Goal: Task Accomplishment & Management: Manage account settings

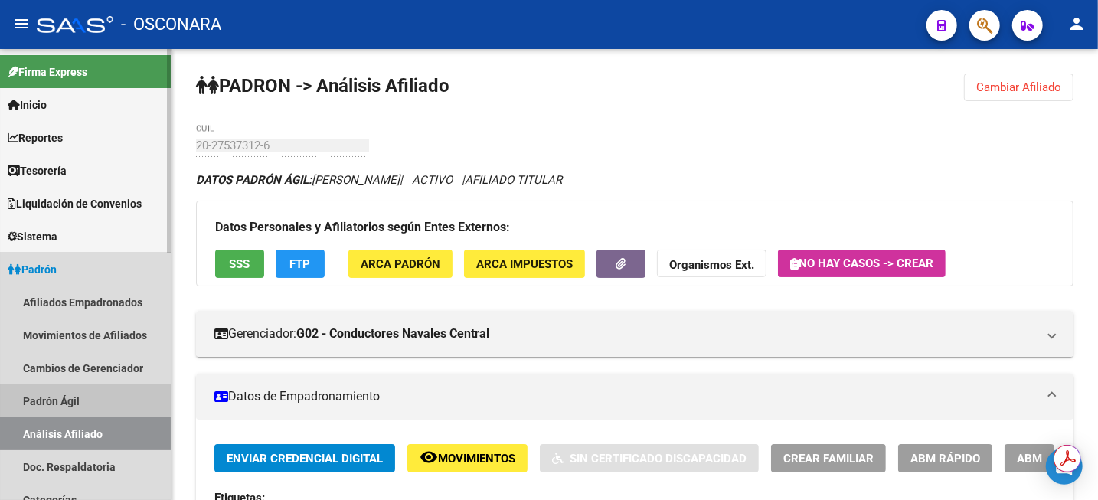
click at [54, 398] on link "Padrón Ágil" at bounding box center [85, 400] width 171 height 33
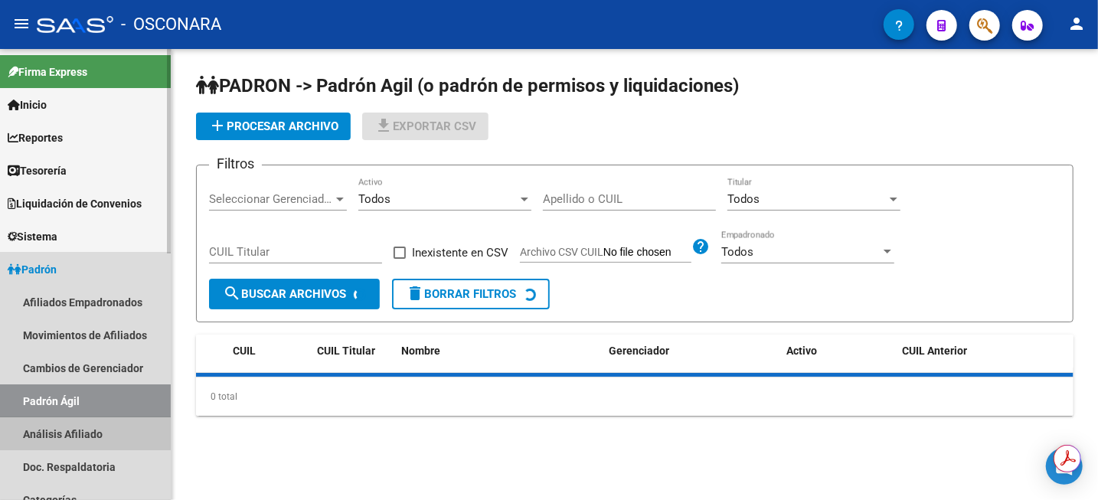
click at [53, 428] on link "Análisis Afiliado" at bounding box center [85, 433] width 171 height 33
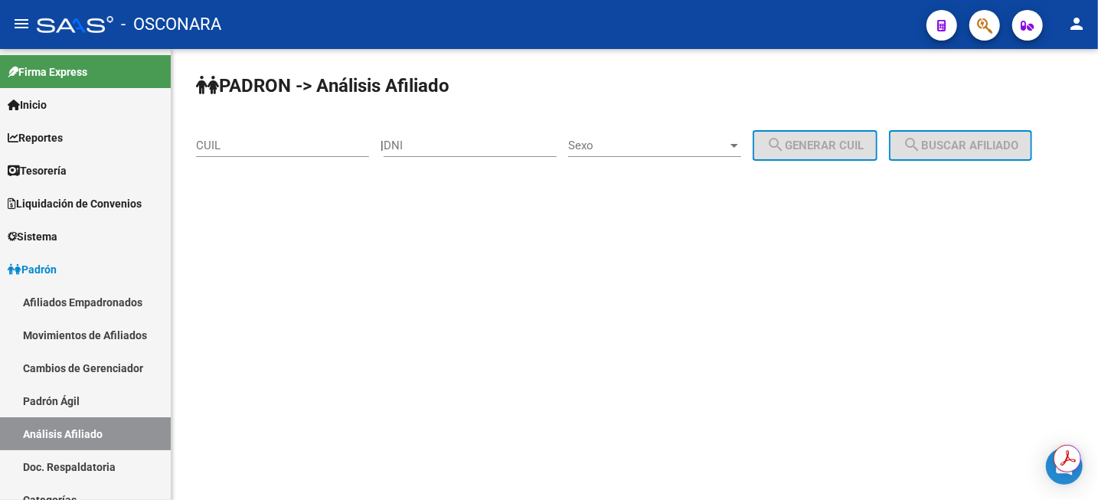
click at [478, 152] on input "DNI" at bounding box center [470, 146] width 173 height 14
paste input "30797248"
type input "30797248"
click at [688, 156] on div "Sexo Sexo" at bounding box center [654, 140] width 173 height 33
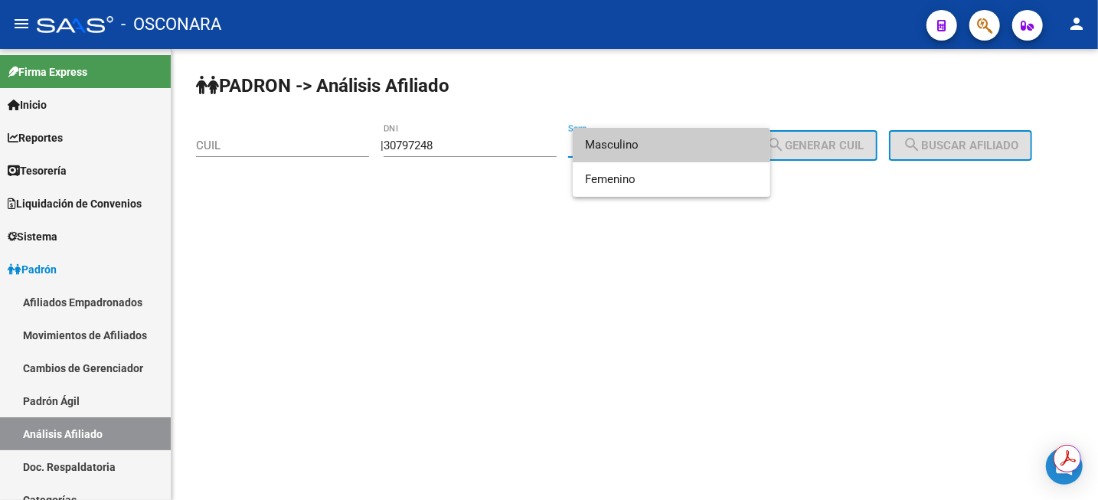
drag, startPoint x: 694, startPoint y: 146, endPoint x: 788, endPoint y: 140, distance: 94.4
click at [694, 145] on span "Masculino" at bounding box center [671, 145] width 173 height 34
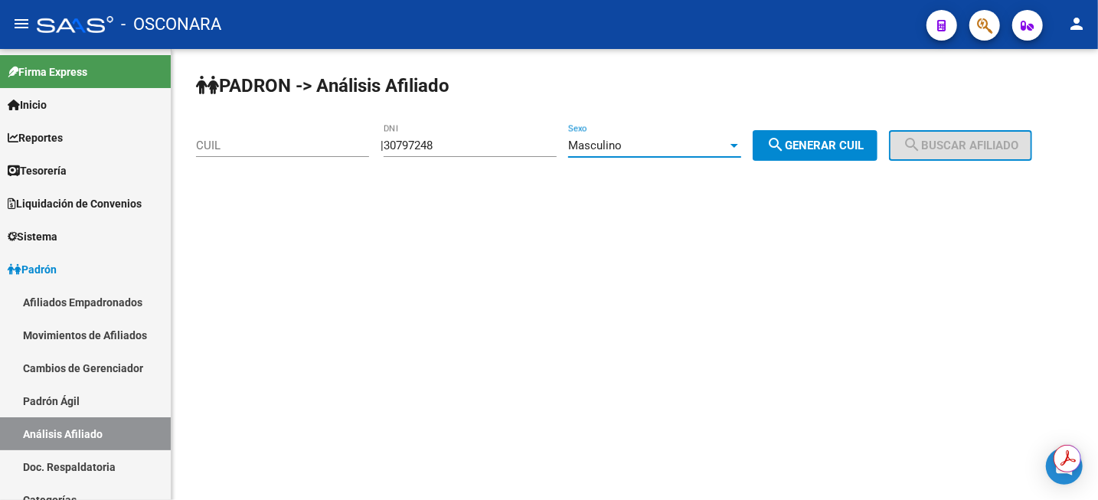
click at [820, 141] on span "search Generar CUIL" at bounding box center [814, 146] width 97 height 14
type input "20-30797248-5"
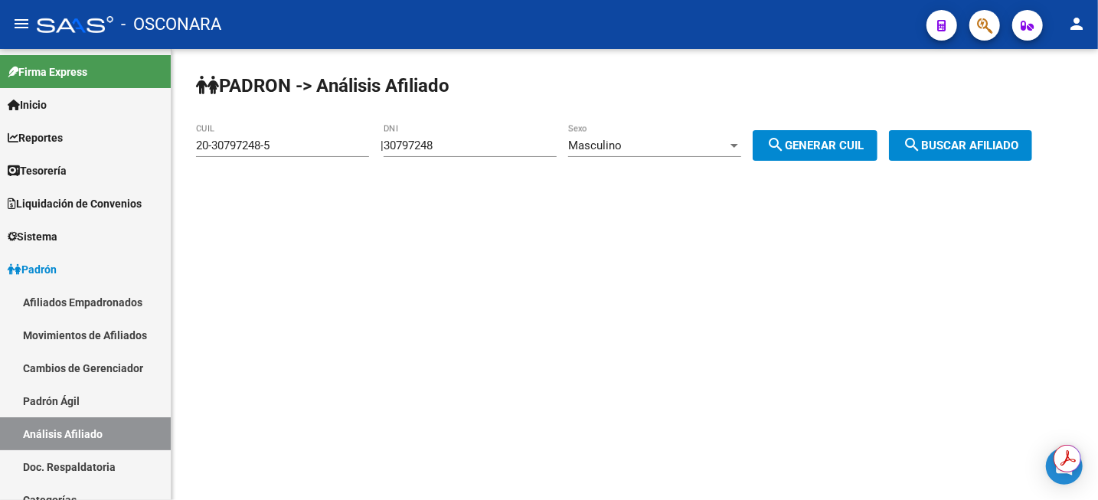
click at [1008, 139] on button "search Buscar afiliado" at bounding box center [960, 145] width 143 height 31
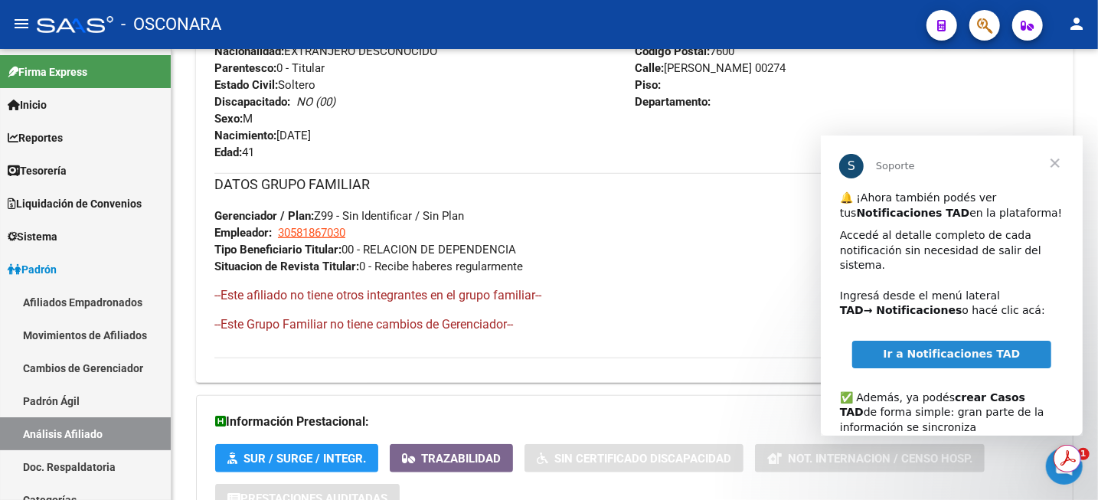
scroll to position [670, 0]
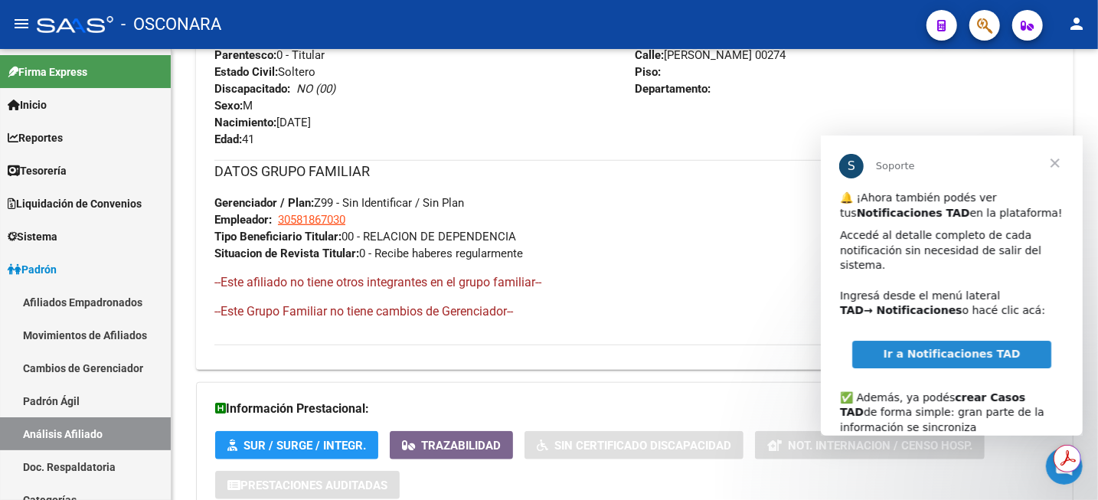
click at [1054, 158] on span "Cerrar" at bounding box center [1054, 162] width 55 height 55
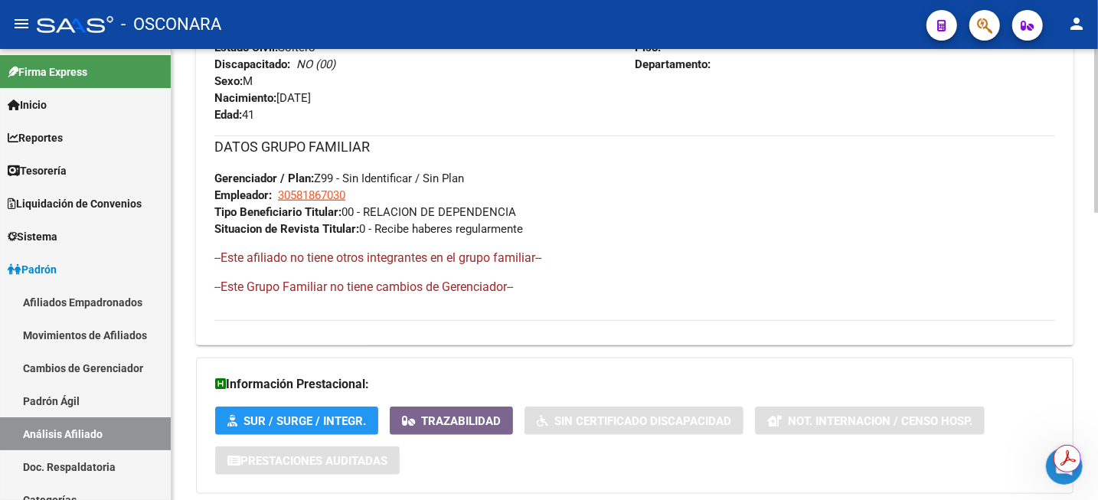
scroll to position [790, 0]
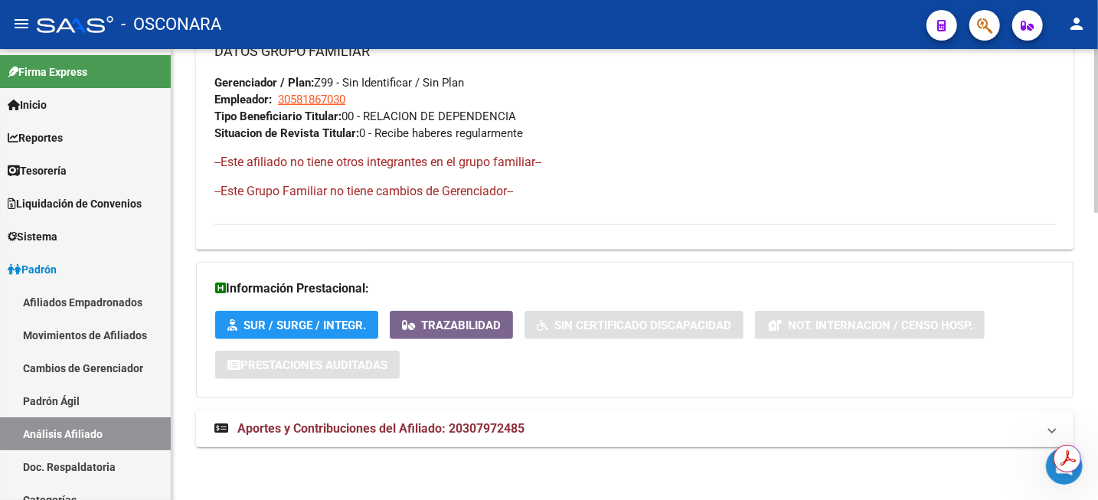
click at [490, 428] on span "Aportes y Contribuciones del Afiliado: 20307972485" at bounding box center [380, 428] width 287 height 15
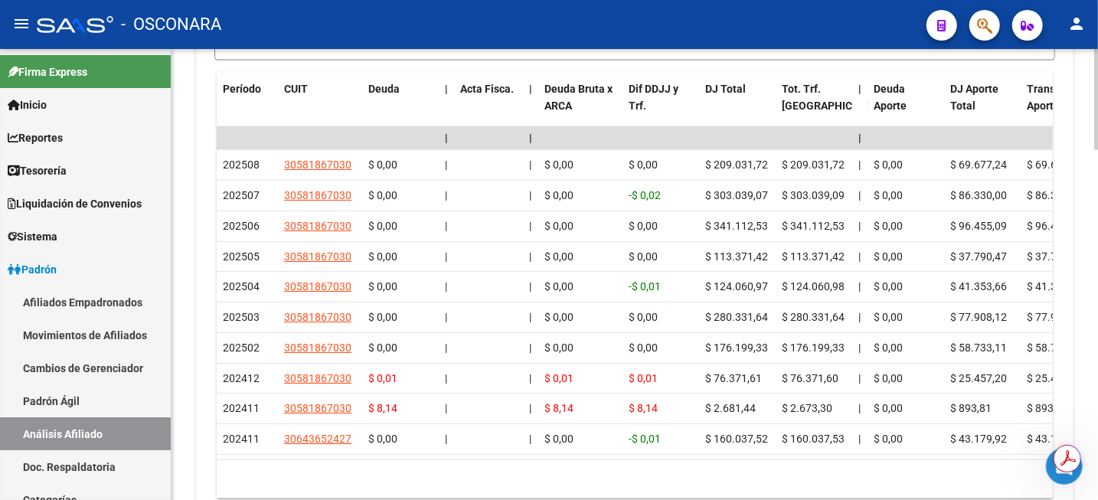
scroll to position [1445, 0]
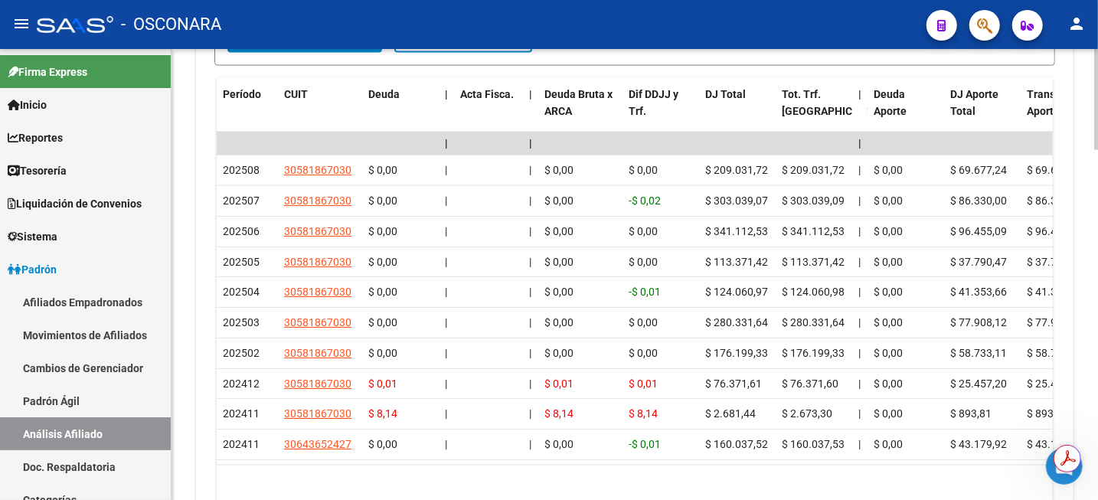
click at [1096, 388] on div at bounding box center [1096, 427] width 4 height 101
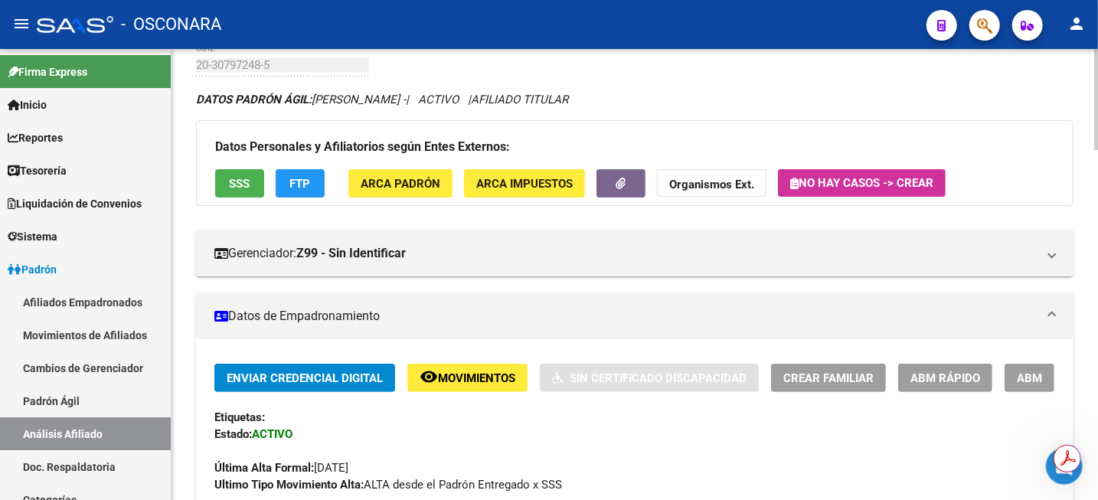
scroll to position [96, 0]
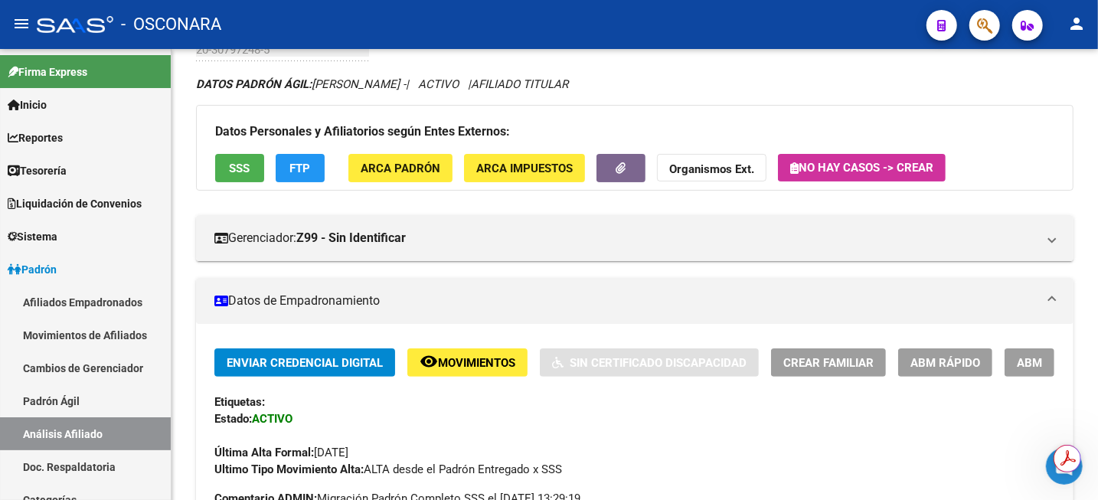
click at [791, 30] on div "- OSCONARA" at bounding box center [475, 25] width 877 height 34
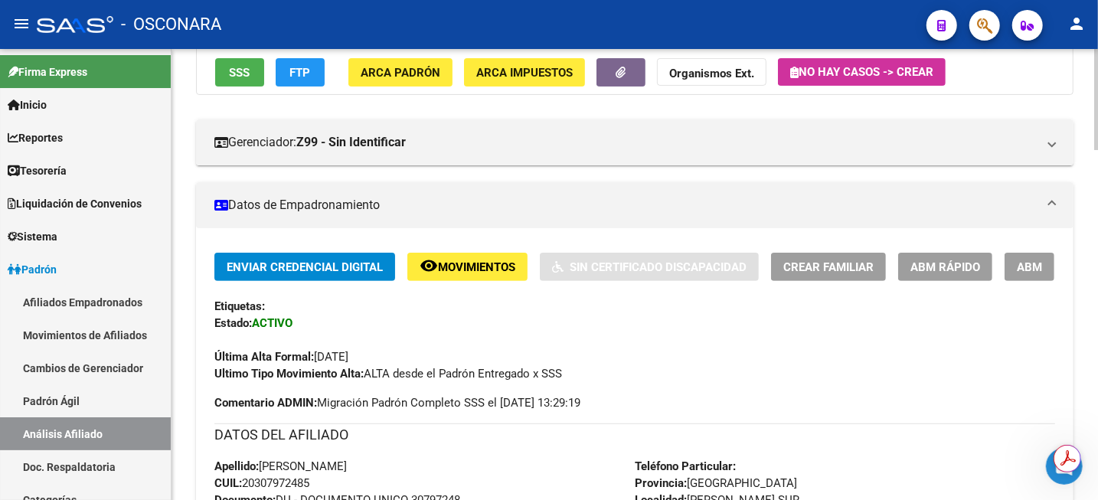
scroll to position [287, 0]
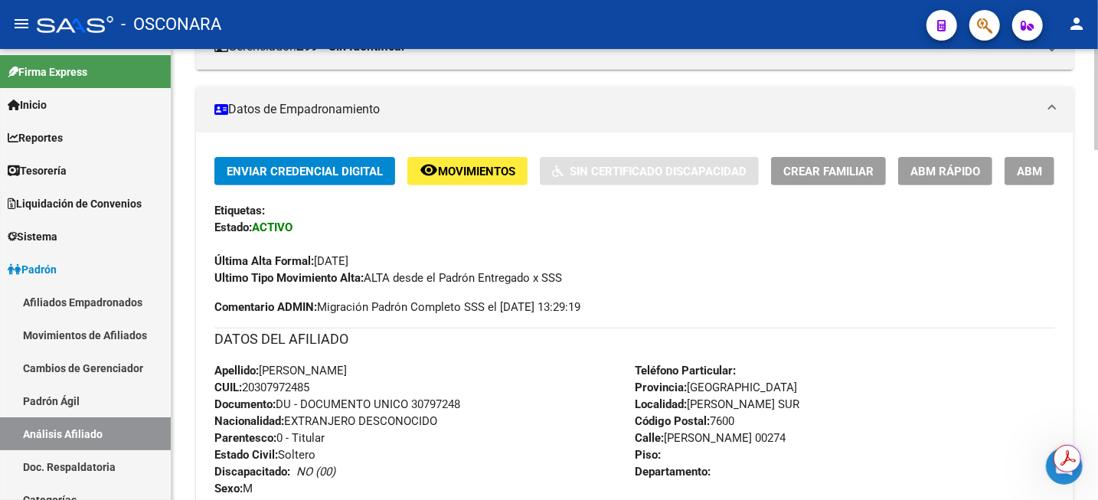
click at [280, 388] on span "CUIL: 20307972485" at bounding box center [261, 387] width 95 height 14
copy span "20307972485"
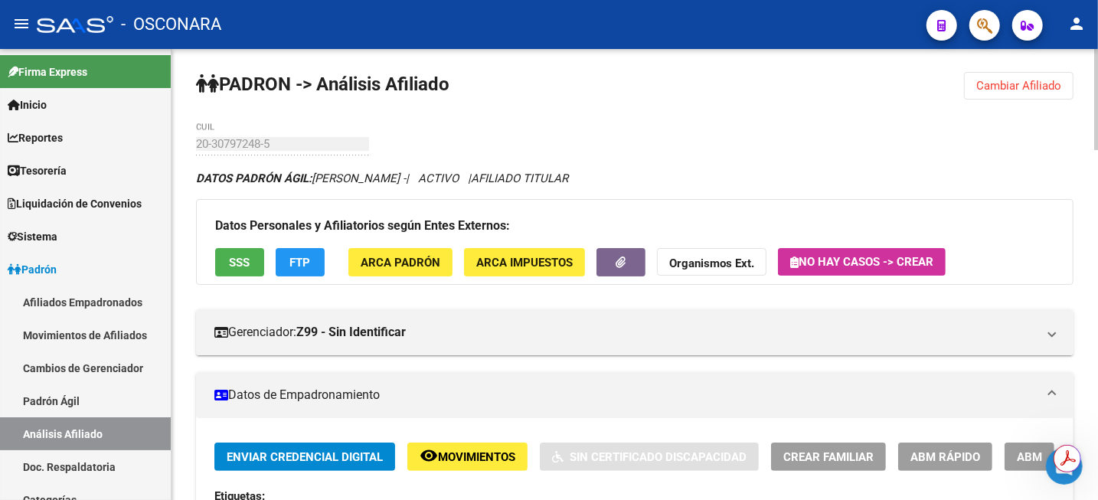
scroll to position [0, 0]
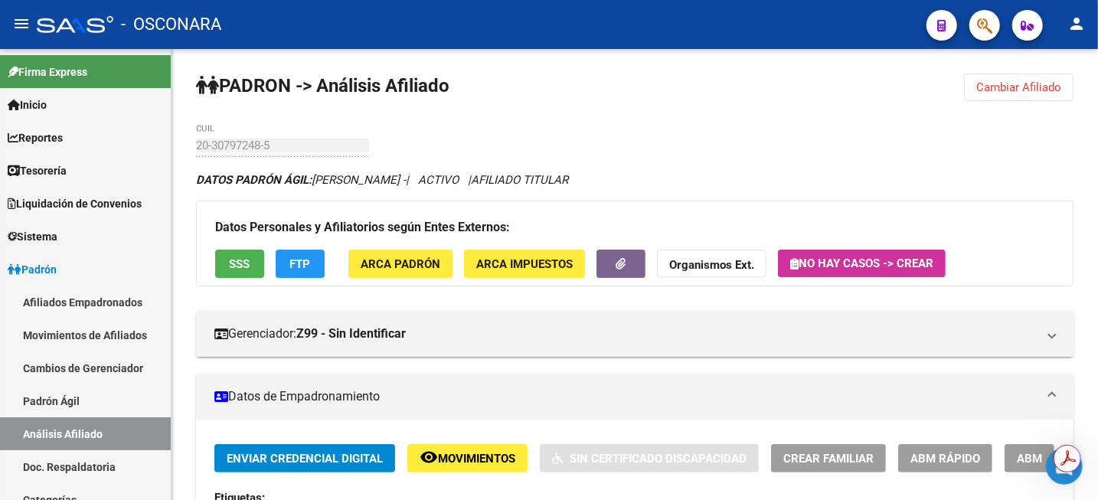
click at [723, 38] on div "- OSCONARA" at bounding box center [475, 25] width 877 height 34
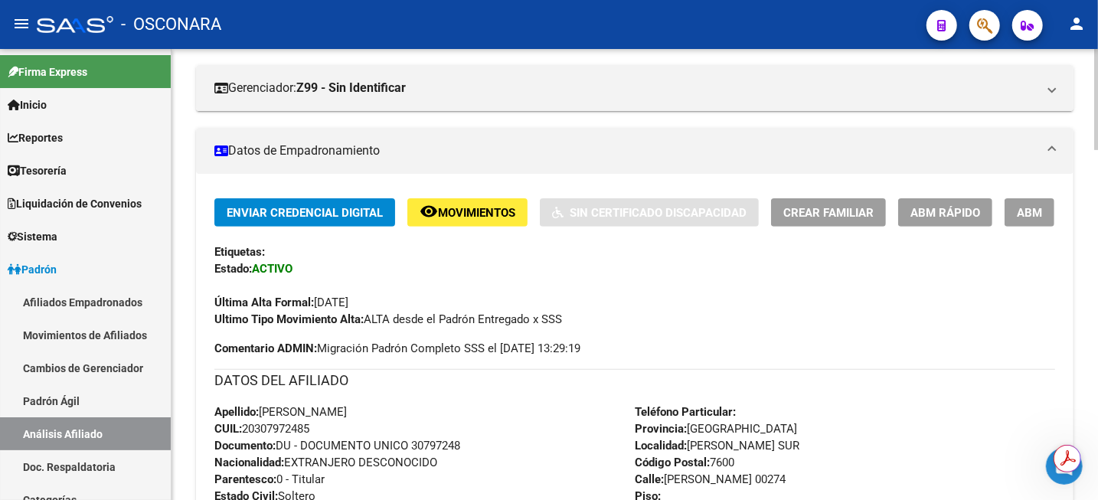
scroll to position [287, 0]
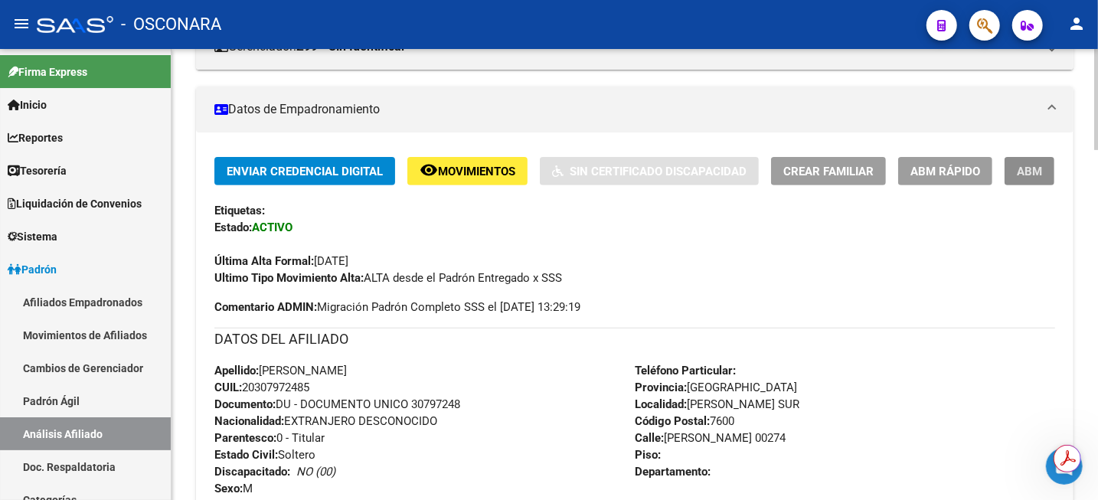
click at [1033, 172] on span "ABM" at bounding box center [1029, 172] width 25 height 14
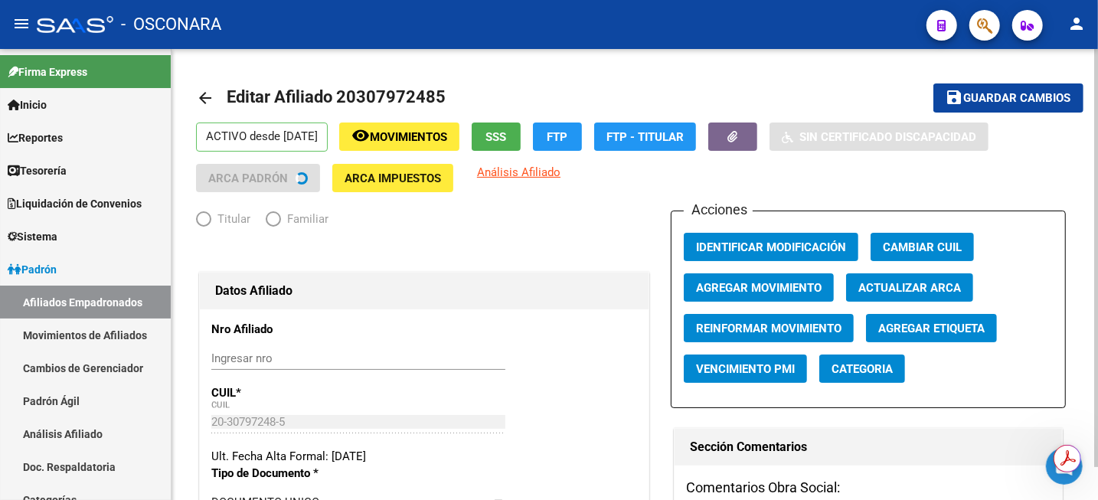
radio input "true"
type input "30-58186703-0"
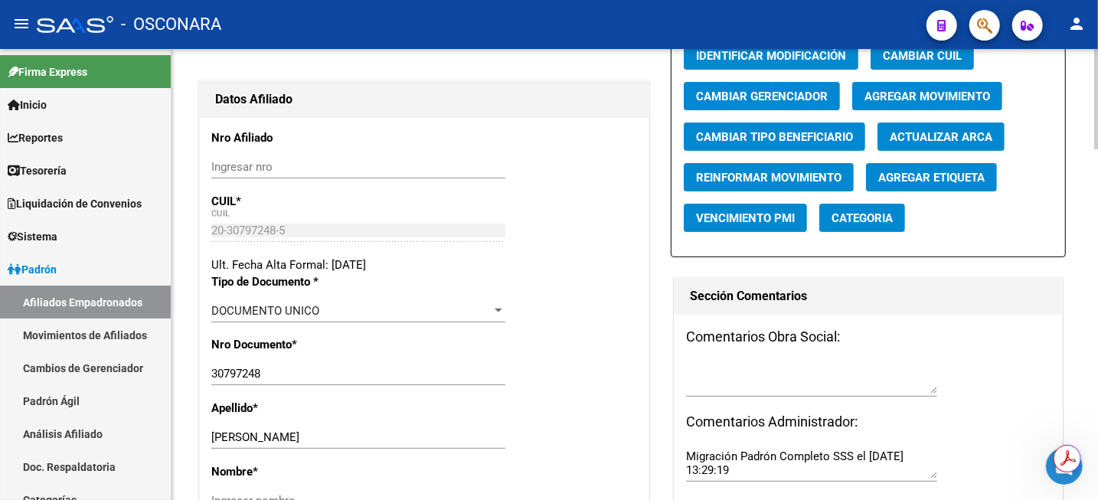
scroll to position [287, 0]
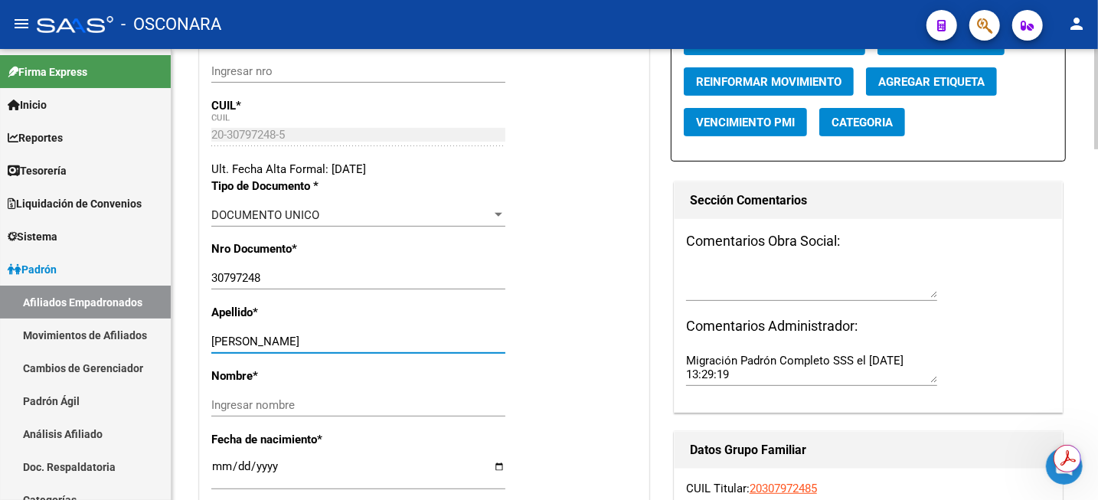
drag, startPoint x: 247, startPoint y: 338, endPoint x: 347, endPoint y: 334, distance: 100.4
click at [347, 335] on input "[PERSON_NAME]" at bounding box center [358, 342] width 294 height 14
type input "[PERSON_NAME]"
click at [262, 408] on input "Ingresar nombre" at bounding box center [358, 405] width 294 height 14
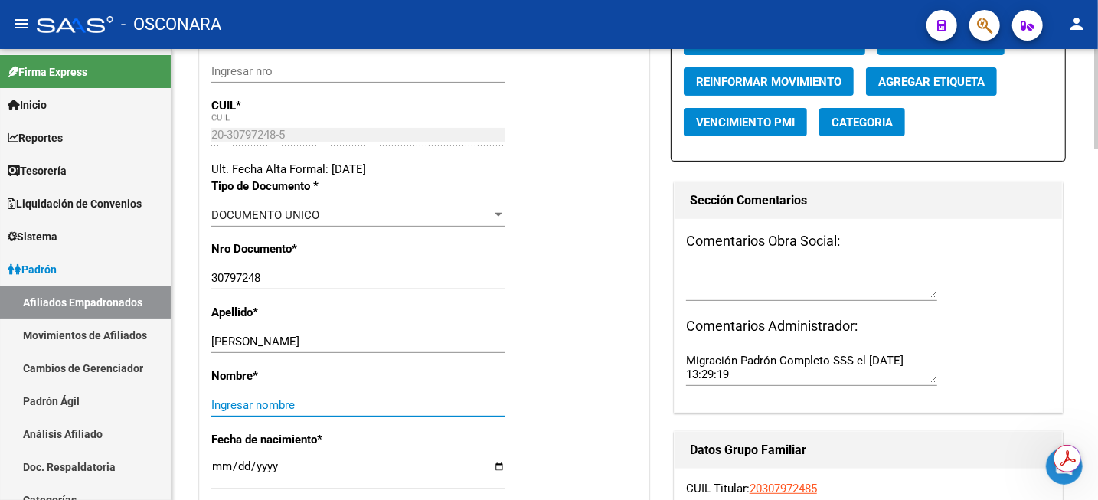
paste input "[PERSON_NAME]"
type input "[PERSON_NAME]"
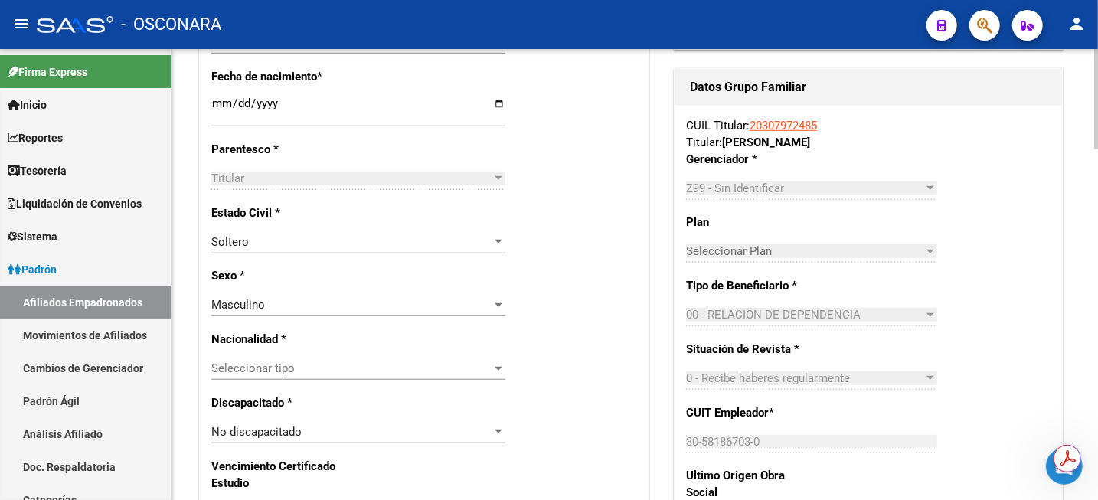
scroll to position [670, 0]
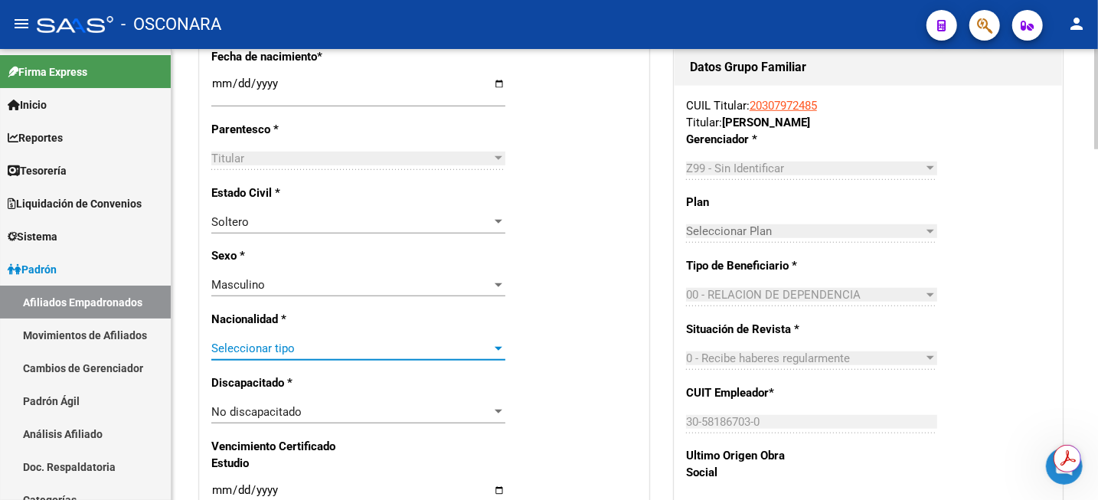
click at [255, 348] on span "Seleccionar tipo" at bounding box center [351, 348] width 280 height 14
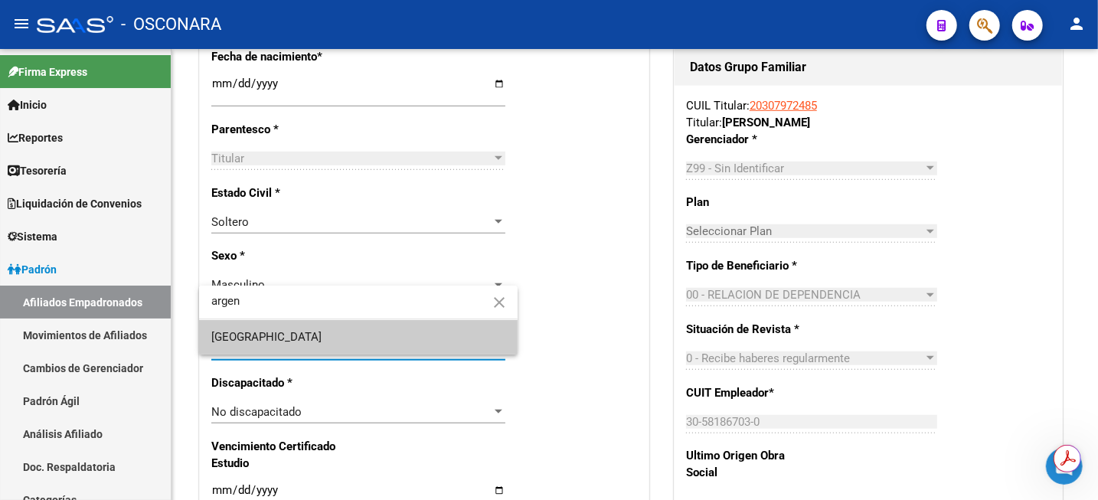
type input "argen"
click at [302, 331] on span "[GEOGRAPHIC_DATA]" at bounding box center [358, 337] width 294 height 34
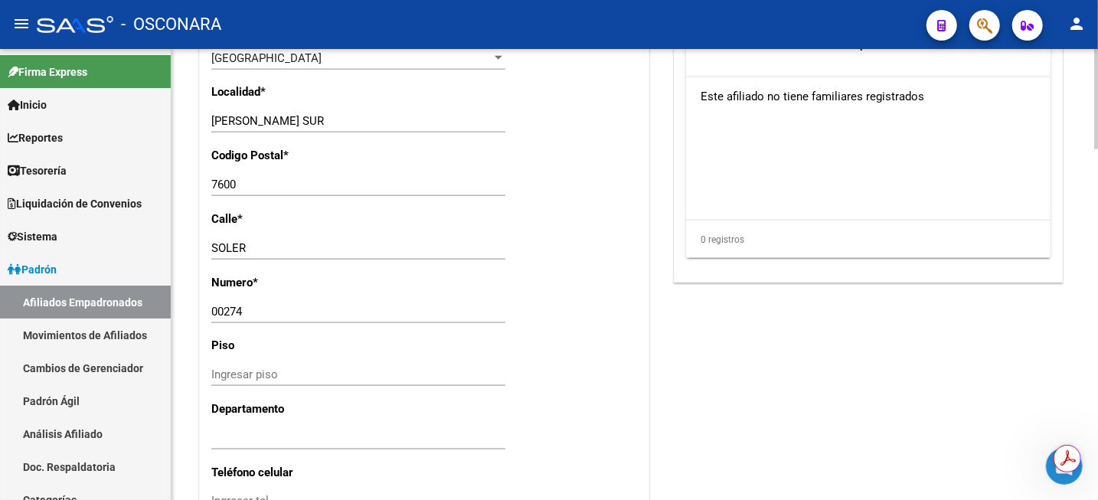
scroll to position [1244, 0]
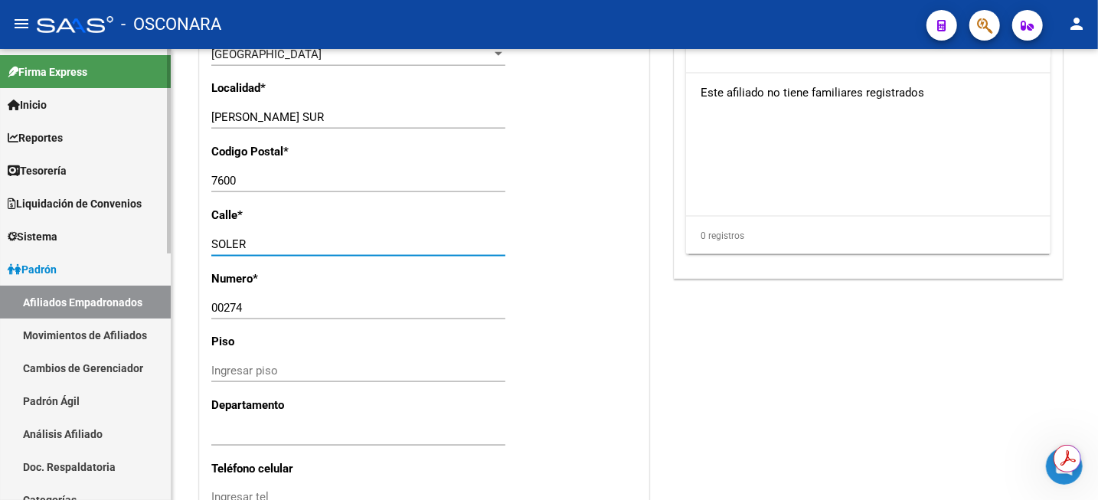
drag, startPoint x: 301, startPoint y: 243, endPoint x: 140, endPoint y: 261, distance: 161.7
click at [145, 262] on mat-sidenav-container "Firma Express Inicio Calendario SSS Instructivos Contacto OS Reportes Tablero d…" at bounding box center [549, 274] width 1098 height 451
paste input "[DATE] 4681"
click at [330, 239] on input "[DATE] 4681" at bounding box center [358, 244] width 294 height 14
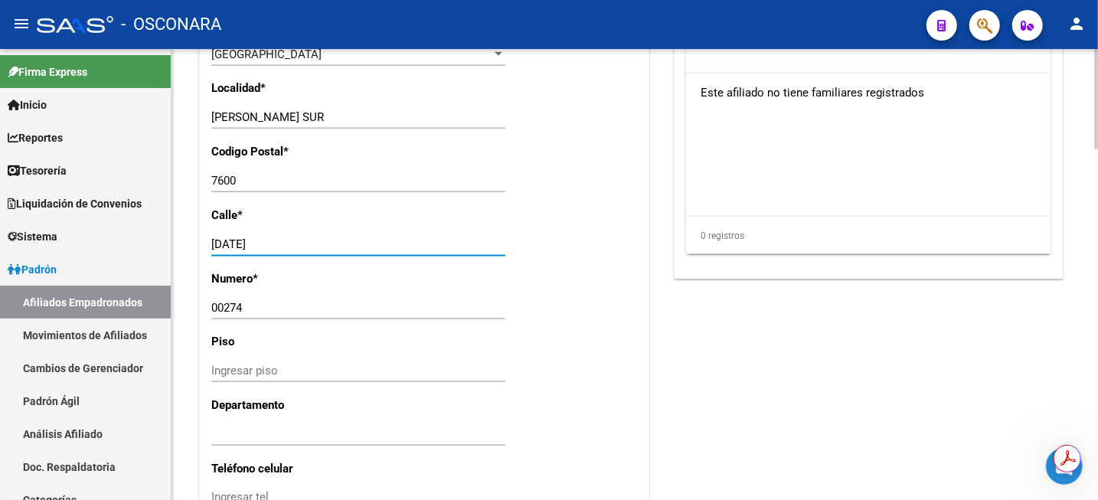
type input "[DATE]"
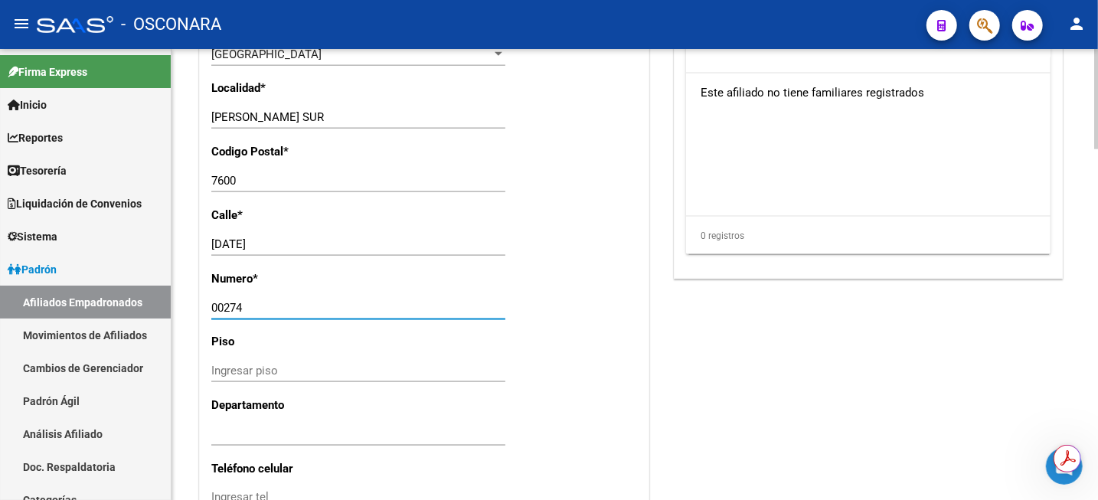
drag, startPoint x: 279, startPoint y: 303, endPoint x: 188, endPoint y: 309, distance: 91.3
paste input "4681"
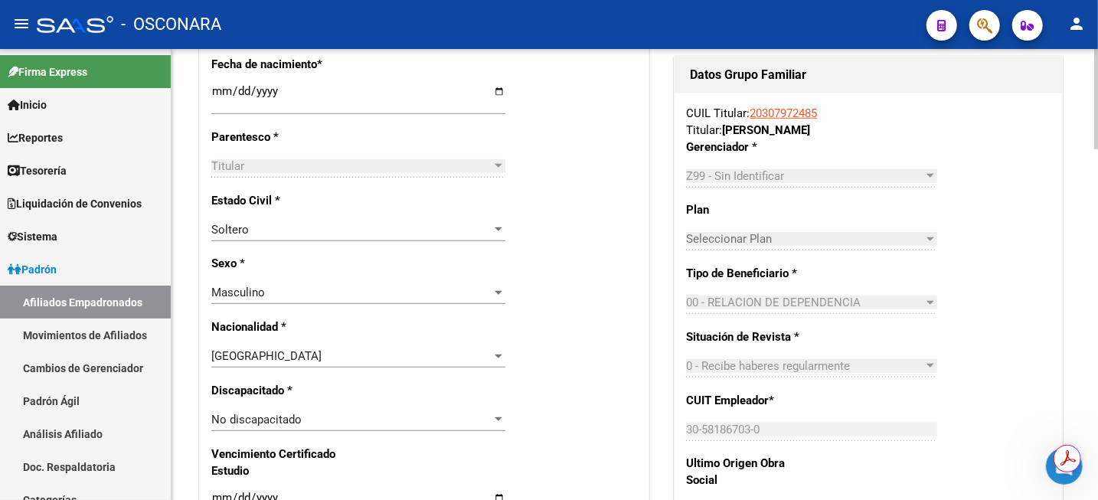
scroll to position [670, 0]
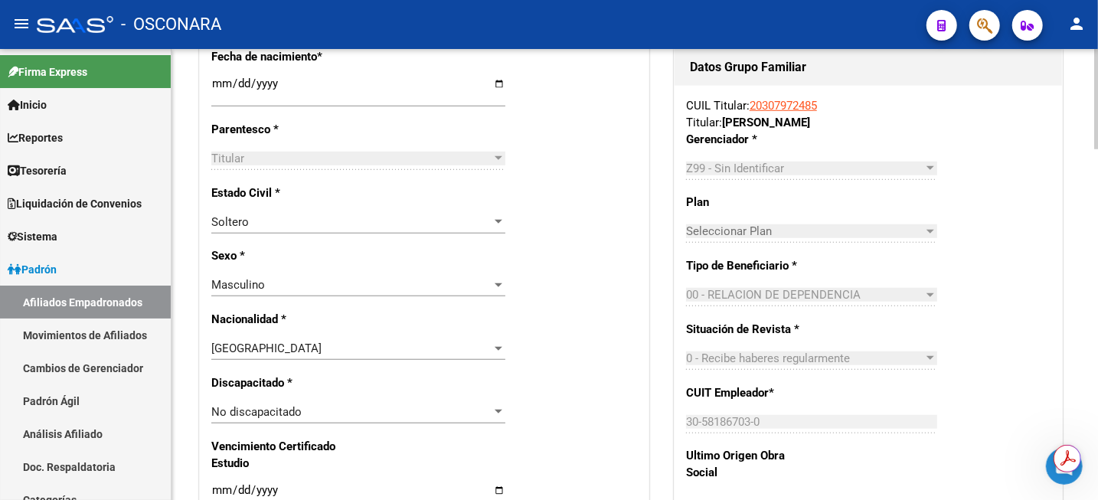
type input "4681"
click at [919, 165] on div "Z99 - Sin Identificar" at bounding box center [804, 169] width 237 height 14
click at [930, 169] on div at bounding box center [930, 168] width 14 height 12
click at [870, 144] on div "CUIL Titular: 20307972485 Titular: [PERSON_NAME] * Z99 - Sin Identificar Selecc…" at bounding box center [867, 294] width 387 height 416
click at [941, 173] on app-drop-down-list "Gerenciador * Z99 - Sin Identificar Seleccionar Gerenciador" at bounding box center [817, 153] width 263 height 43
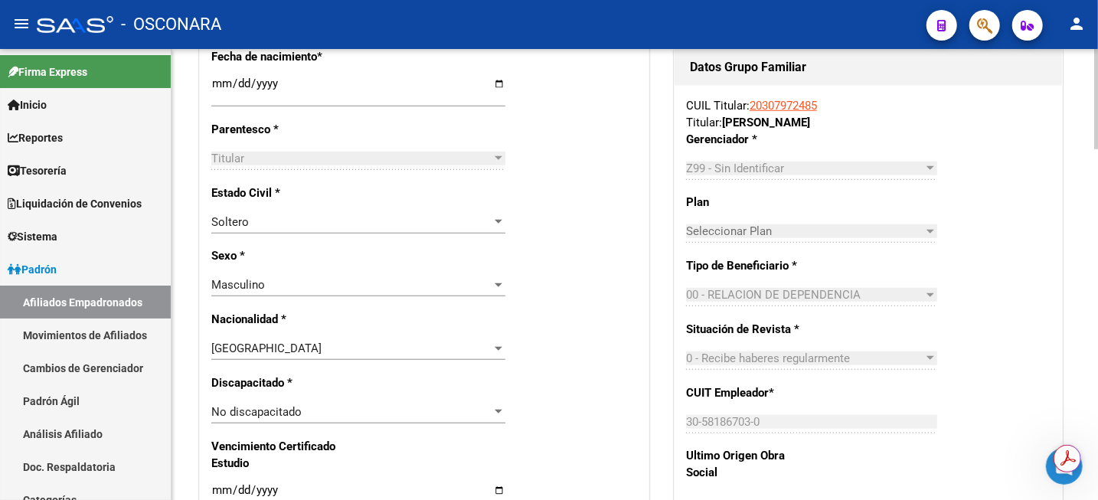
click at [939, 166] on app-drop-down-list "Gerenciador * Z99 - Sin Identificar Seleccionar Gerenciador" at bounding box center [817, 153] width 263 height 43
click at [936, 165] on div at bounding box center [930, 168] width 14 height 12
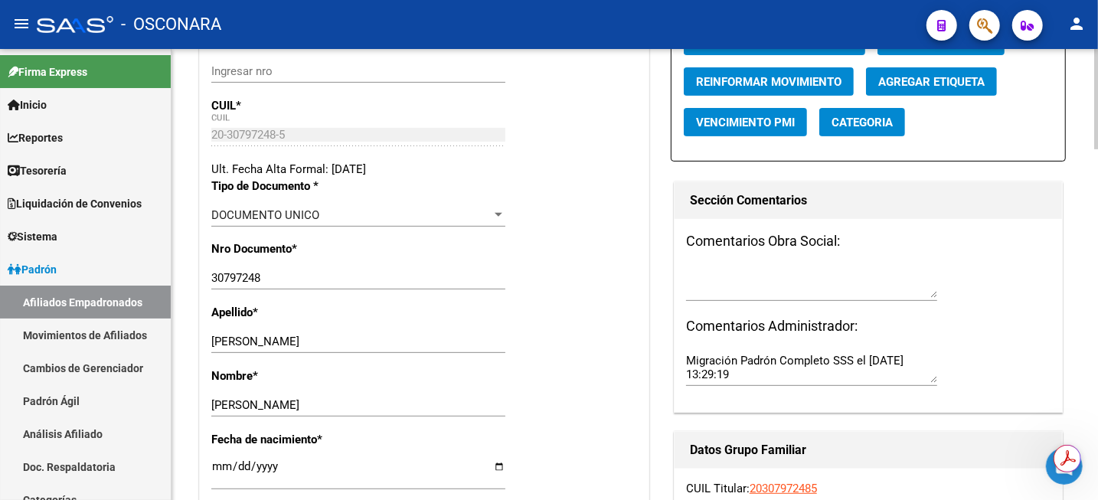
scroll to position [96, 0]
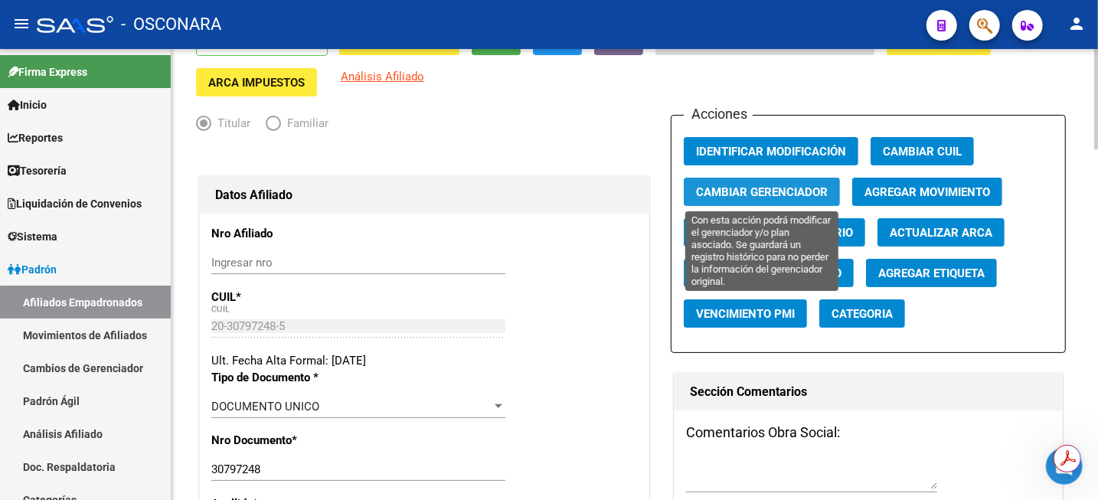
click at [781, 187] on span "Cambiar Gerenciador" at bounding box center [762, 192] width 132 height 14
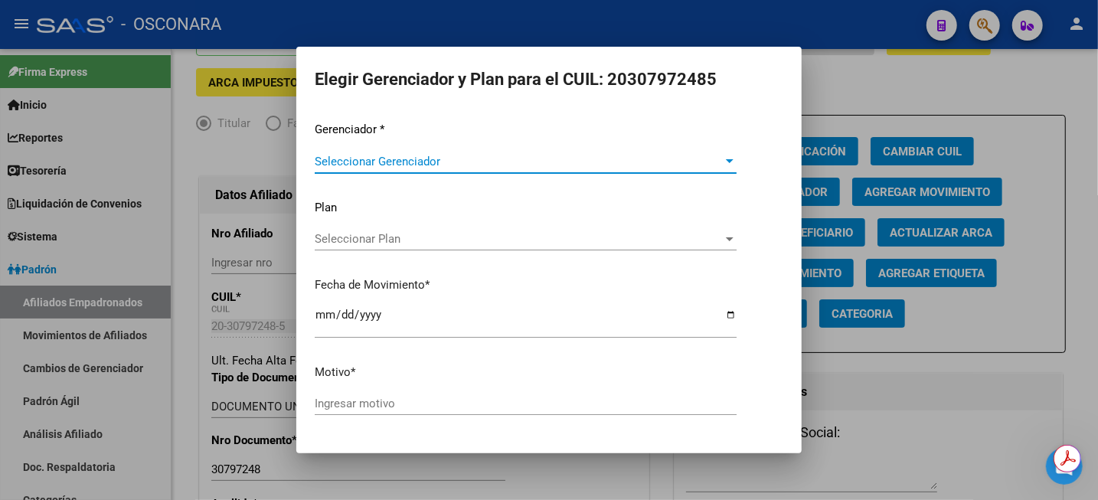
click at [444, 142] on div "Gerenciador * Seleccionar Gerenciador Seleccionar Gerenciador Plan Seleccionar …" at bounding box center [549, 275] width 469 height 309
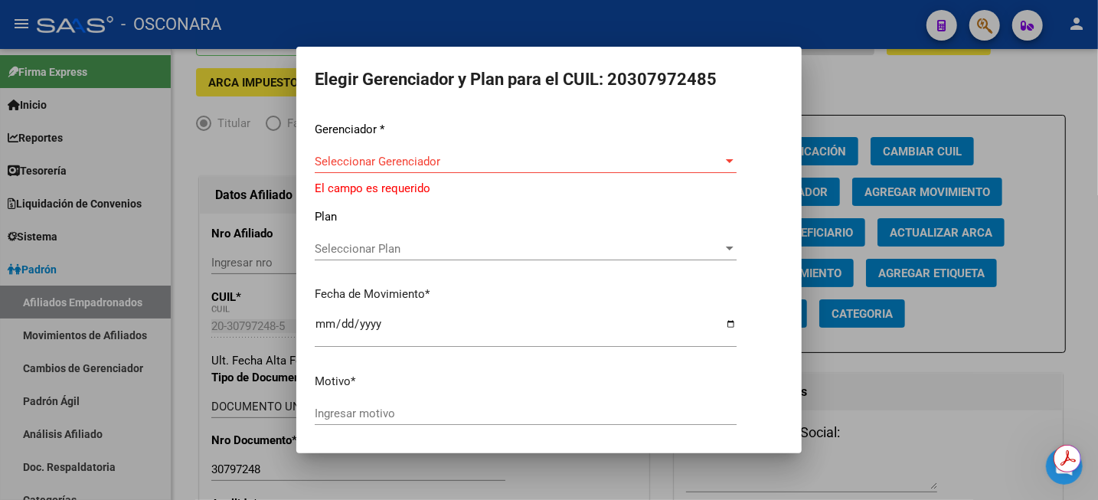
click at [442, 153] on div "Seleccionar Gerenciador Seleccionar Gerenciador" at bounding box center [526, 161] width 422 height 23
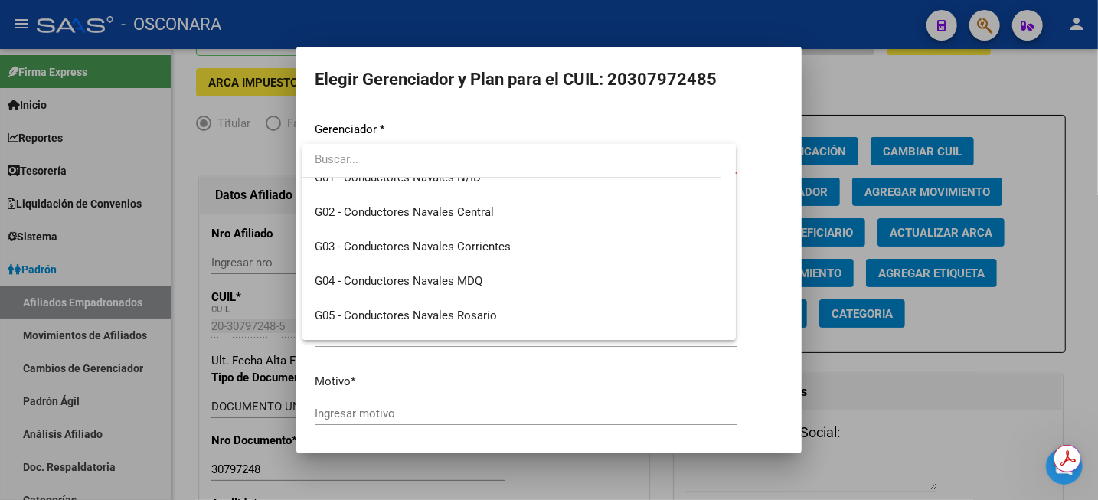
scroll to position [287, 0]
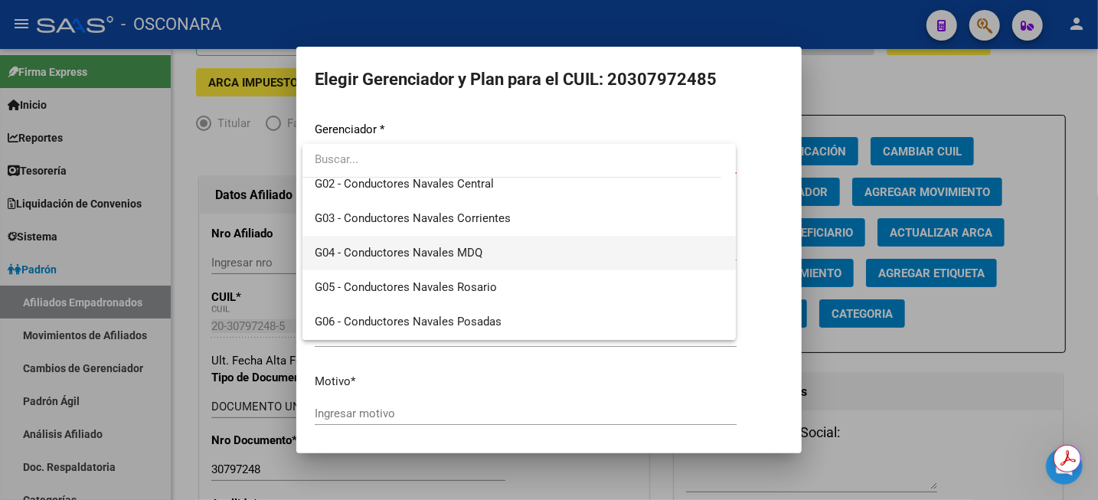
click at [416, 246] on span "G04 - Conductores Navales MDQ" at bounding box center [399, 253] width 168 height 14
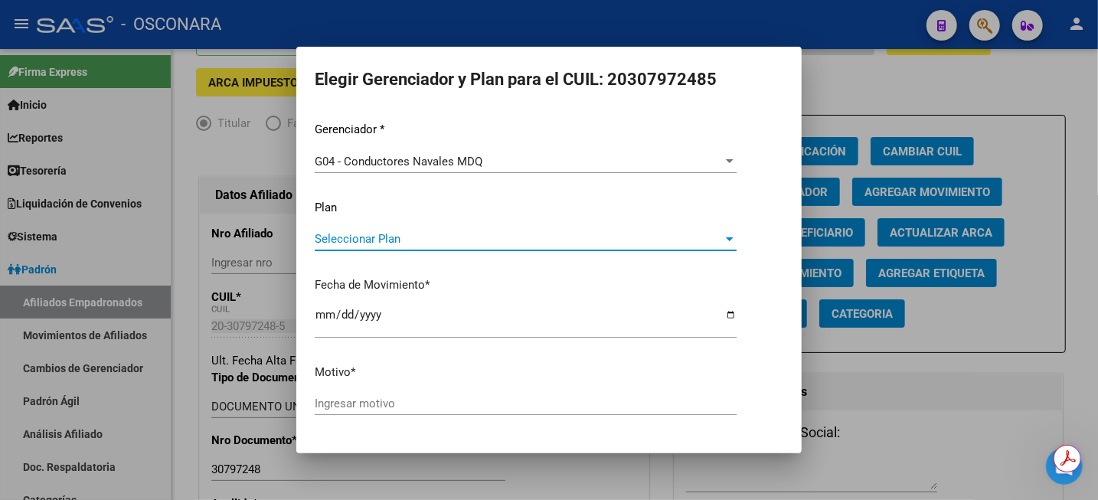
click at [434, 240] on span "Seleccionar Plan" at bounding box center [519, 239] width 408 height 14
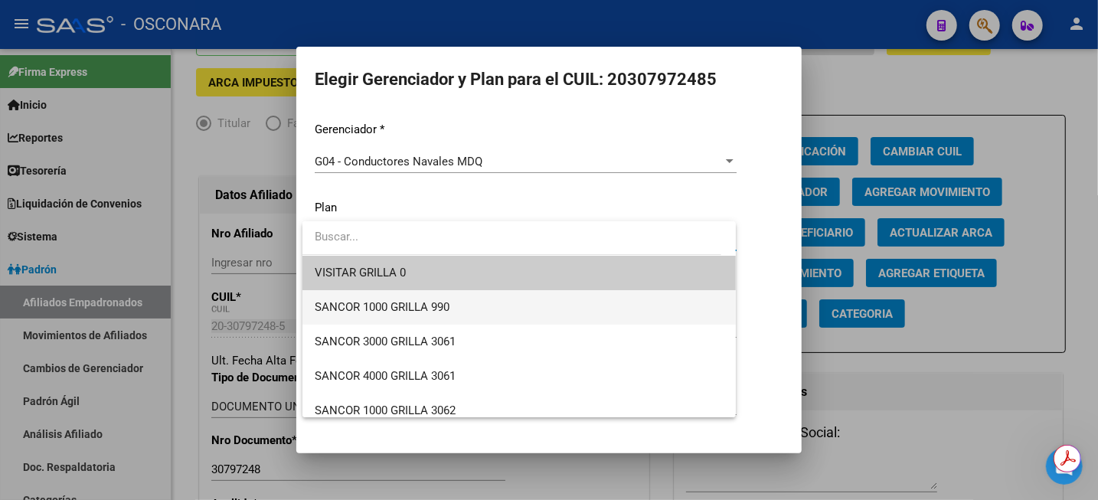
click at [416, 299] on span "SANCOR 1000 GRILLA 990" at bounding box center [519, 307] width 409 height 34
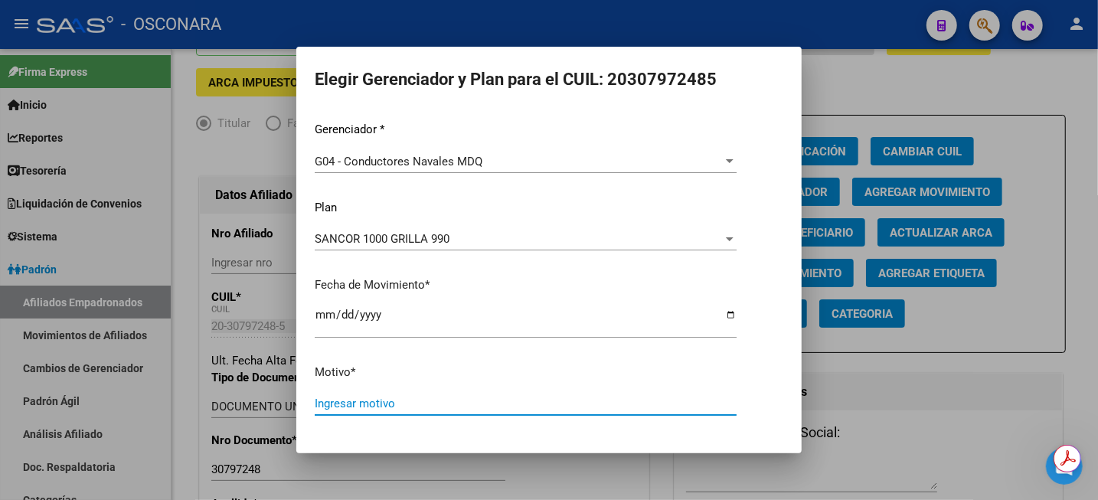
click at [381, 409] on input "Ingresar motivo" at bounding box center [526, 404] width 422 height 14
type input "ALTA DIRECTA C1000 990"
click at [404, 442] on button "Aceptar" at bounding box center [441, 456] width 75 height 28
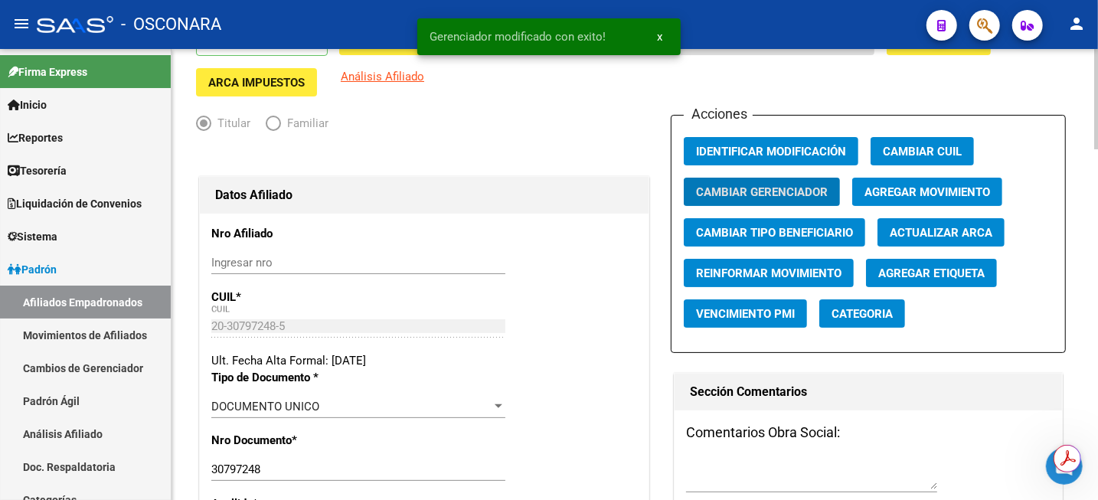
scroll to position [0, 0]
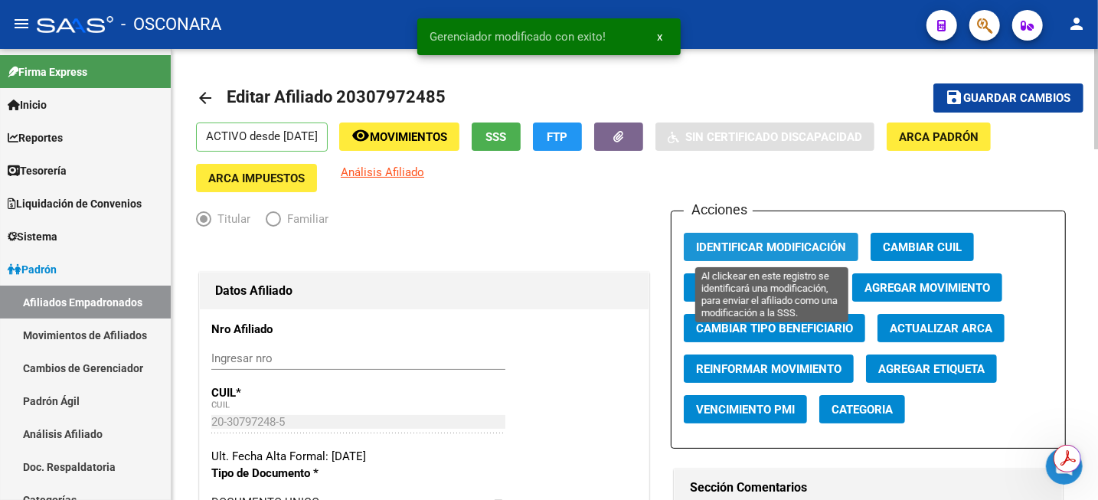
click at [789, 243] on span "Identificar Modificación" at bounding box center [771, 247] width 150 height 14
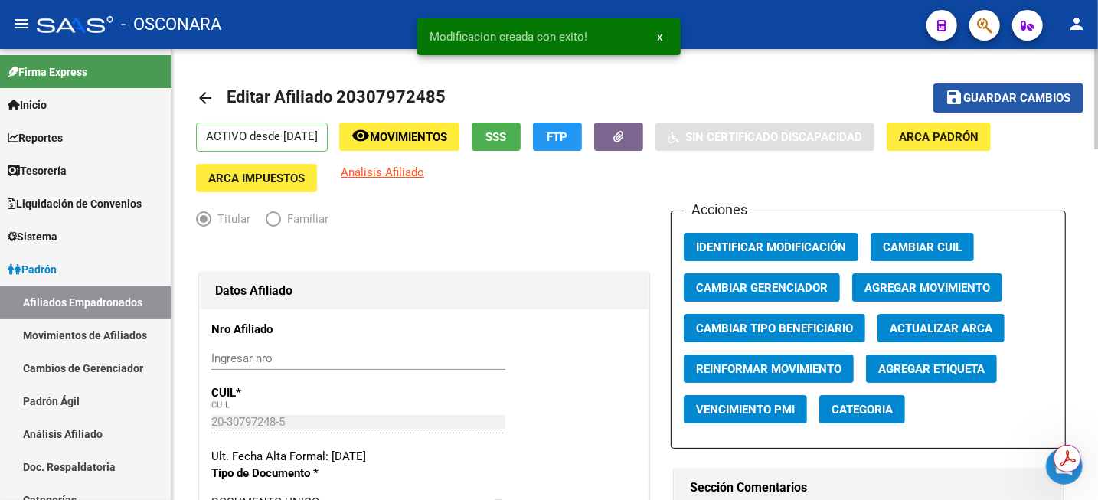
click at [1024, 97] on span "Guardar cambios" at bounding box center [1017, 99] width 107 height 14
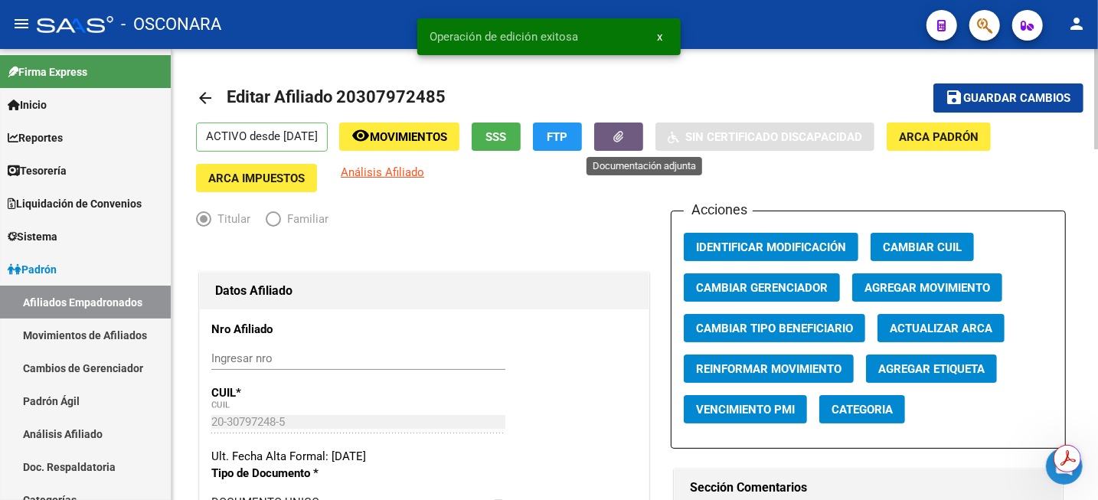
click at [624, 136] on icon "button" at bounding box center [619, 136] width 10 height 11
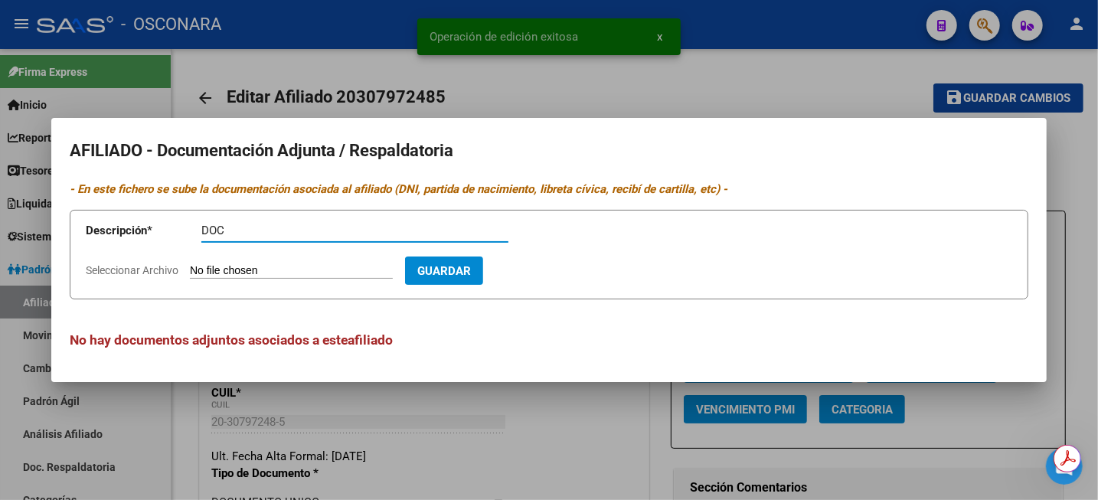
type input "DOC"
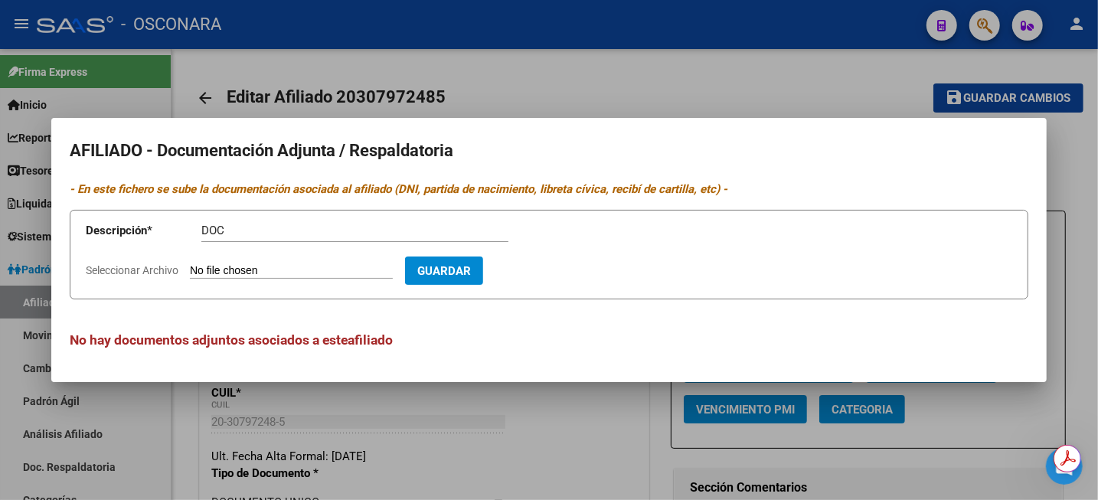
type input "C:\fakepath\riclemariano.zip"
click at [560, 270] on span "Guardar" at bounding box center [533, 271] width 54 height 14
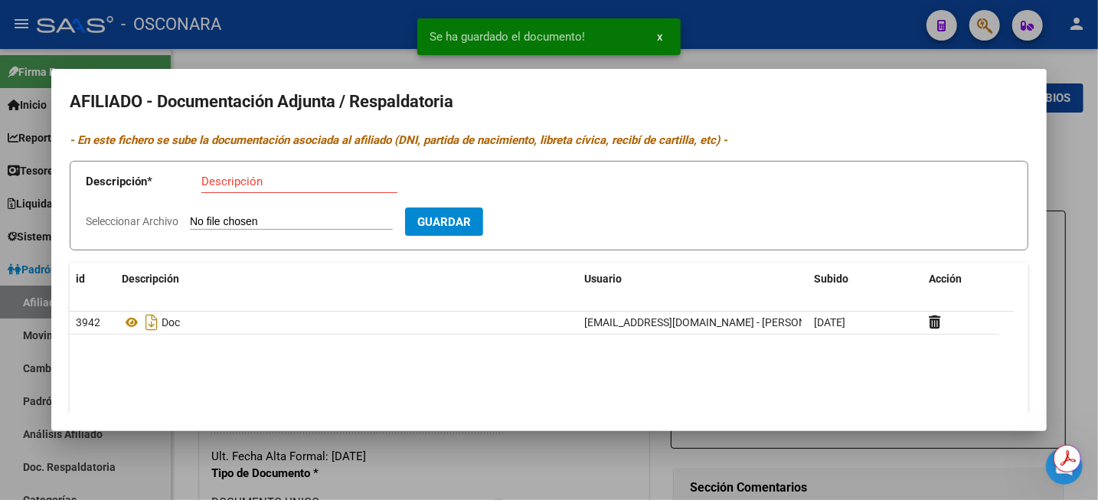
click at [1063, 145] on div at bounding box center [549, 250] width 1098 height 500
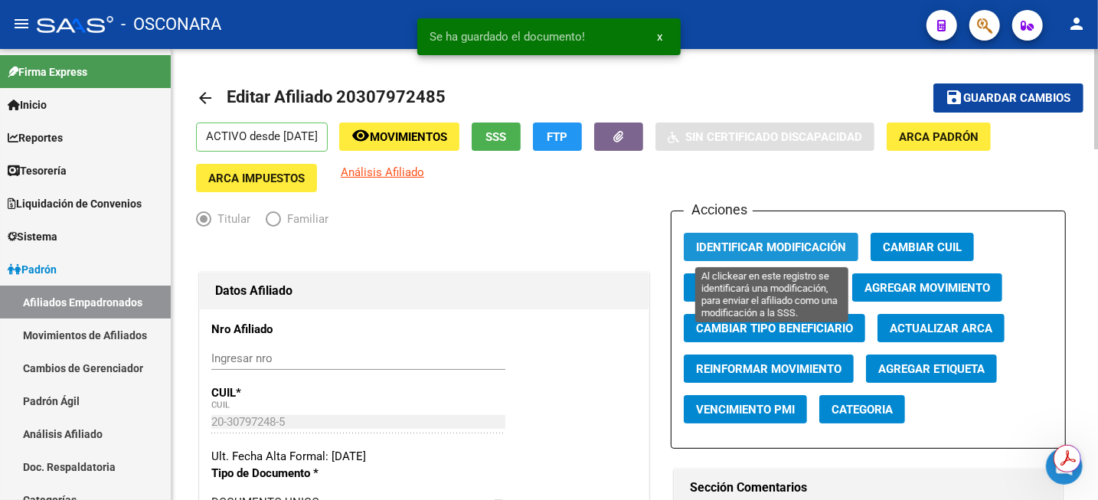
click at [793, 249] on span "Identificar Modificación" at bounding box center [771, 247] width 150 height 14
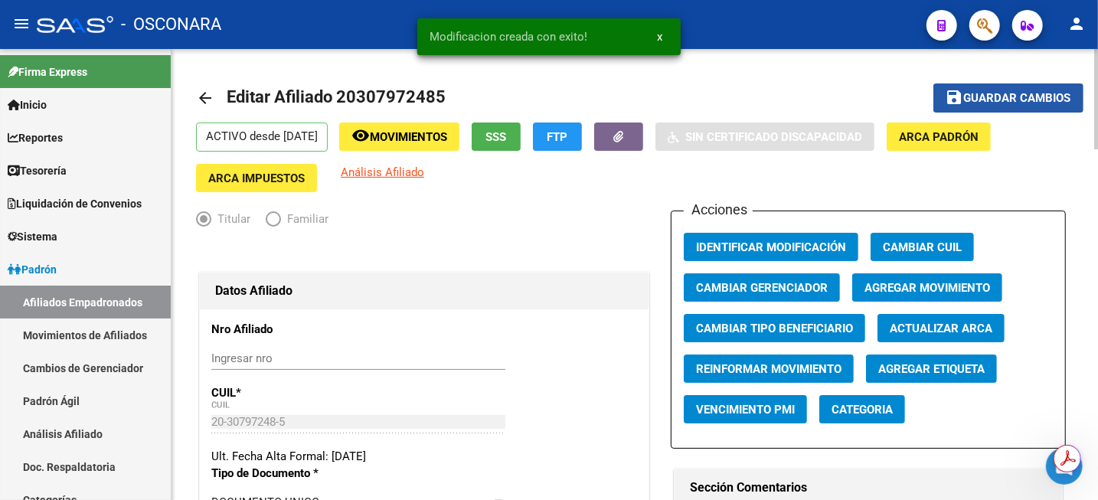
click at [1041, 92] on span "Guardar cambios" at bounding box center [1017, 99] width 107 height 14
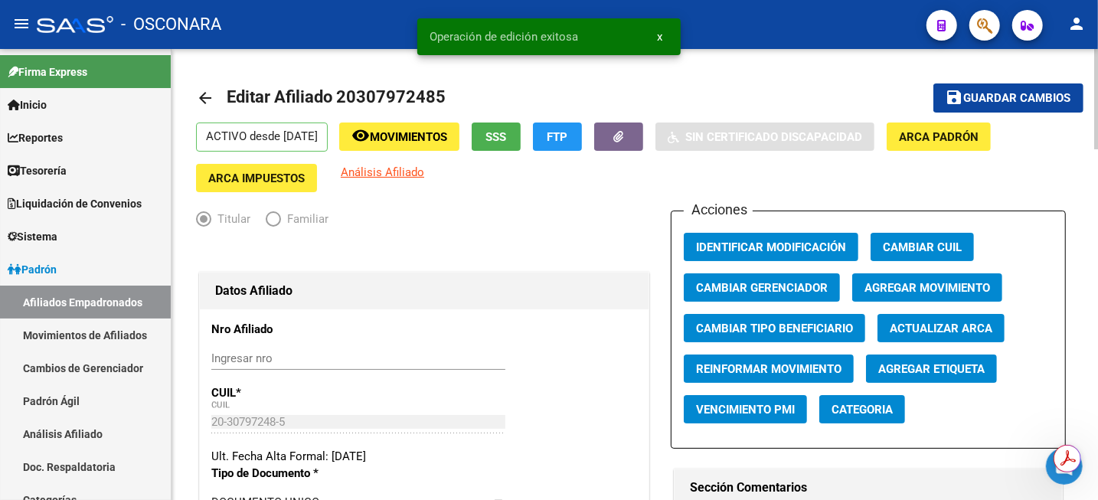
click at [447, 144] on span "Movimientos" at bounding box center [408, 137] width 77 height 14
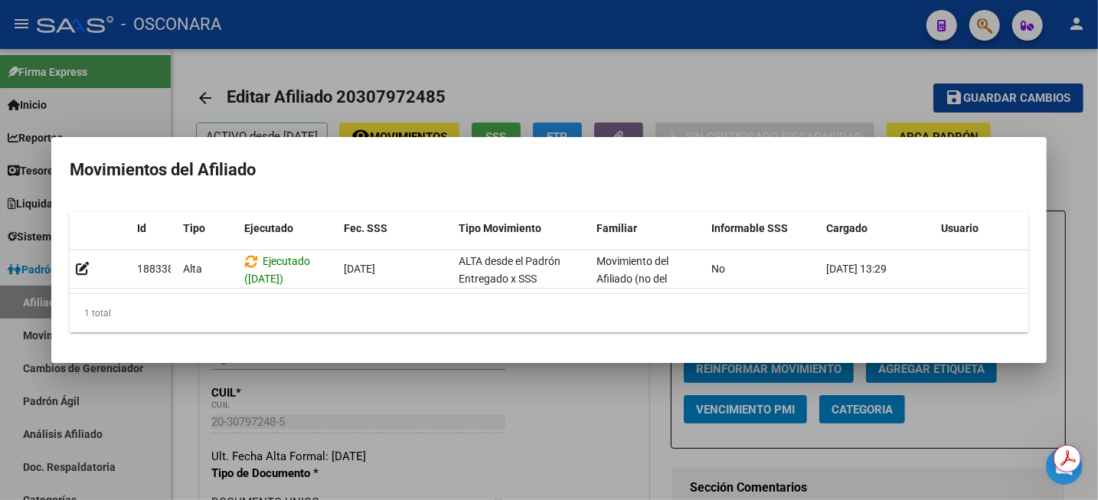
click at [625, 61] on div at bounding box center [549, 250] width 1098 height 500
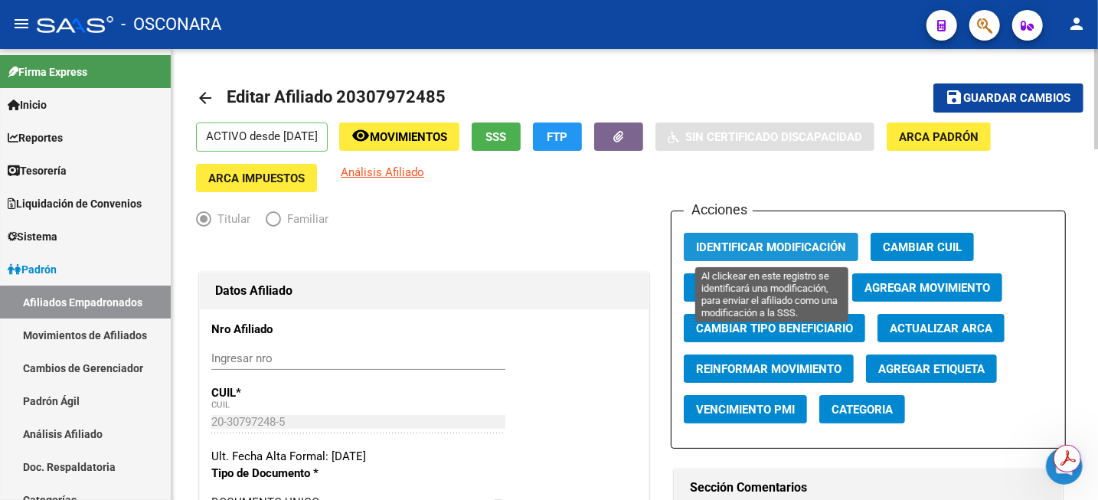
click at [782, 247] on span "Identificar Modificación" at bounding box center [771, 247] width 150 height 14
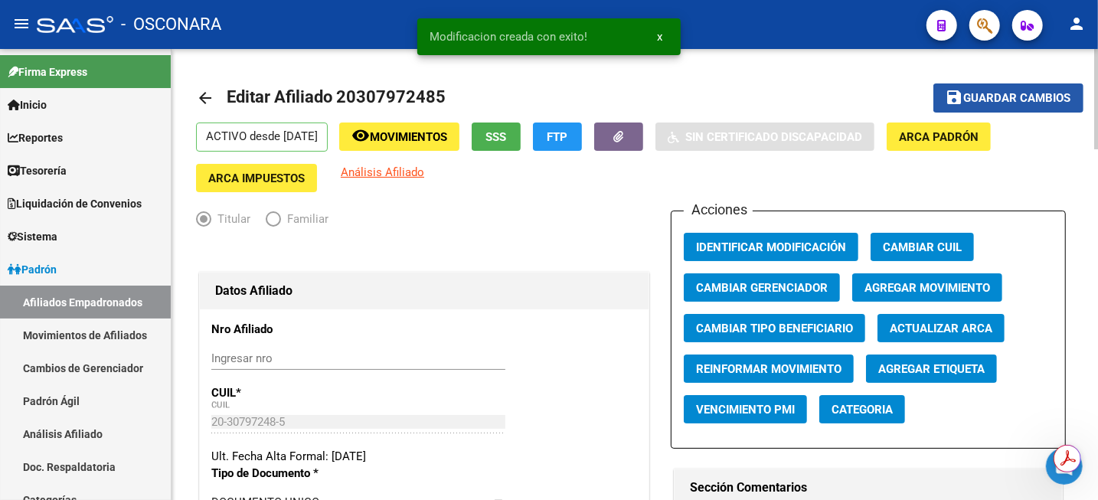
click at [1027, 96] on span "Guardar cambios" at bounding box center [1017, 99] width 107 height 14
click at [408, 138] on span "Movimientos" at bounding box center [408, 137] width 77 height 14
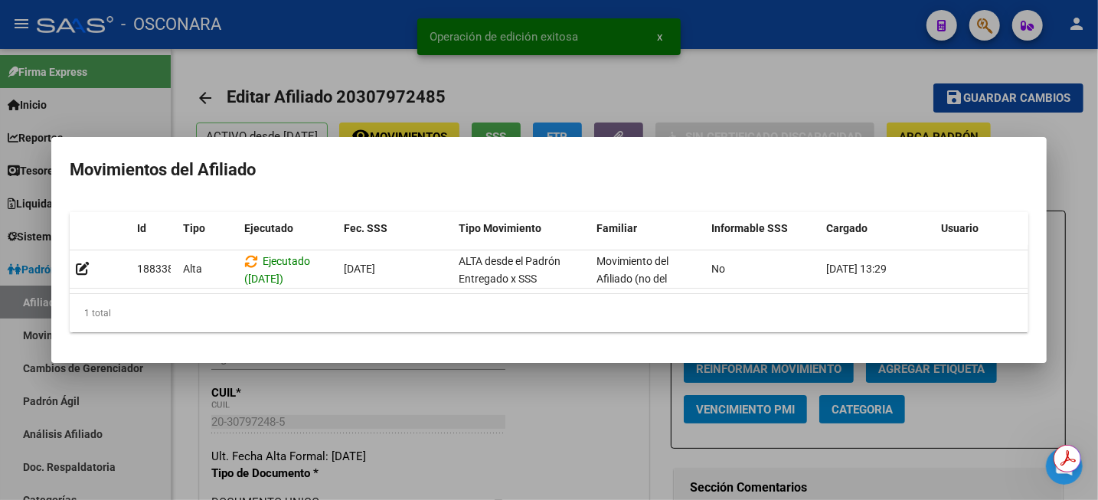
click at [687, 61] on div at bounding box center [549, 250] width 1098 height 500
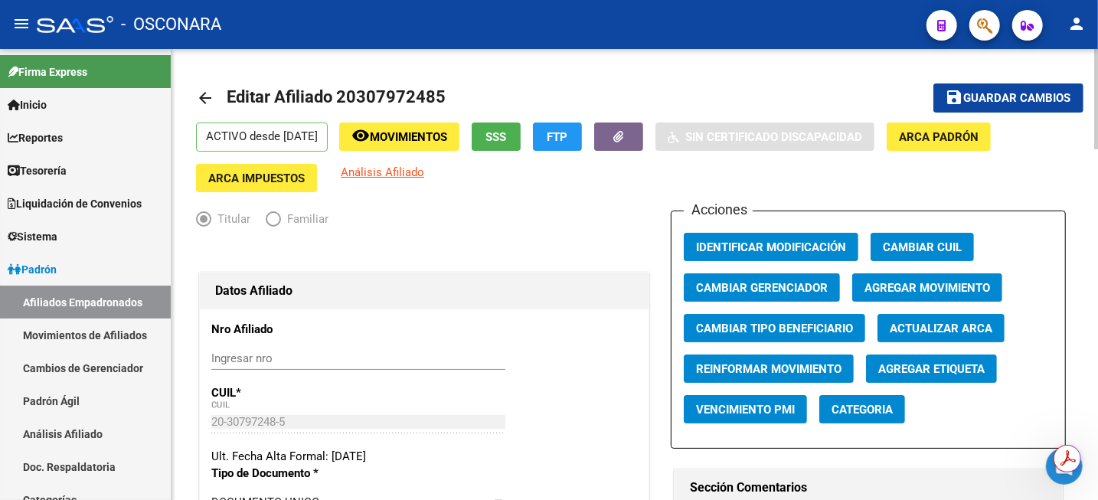
click at [354, 93] on span "Editar Afiliado 20307972485" at bounding box center [336, 96] width 219 height 19
copy h1 "20307972485"
click at [60, 429] on link "Análisis Afiliado" at bounding box center [85, 433] width 171 height 33
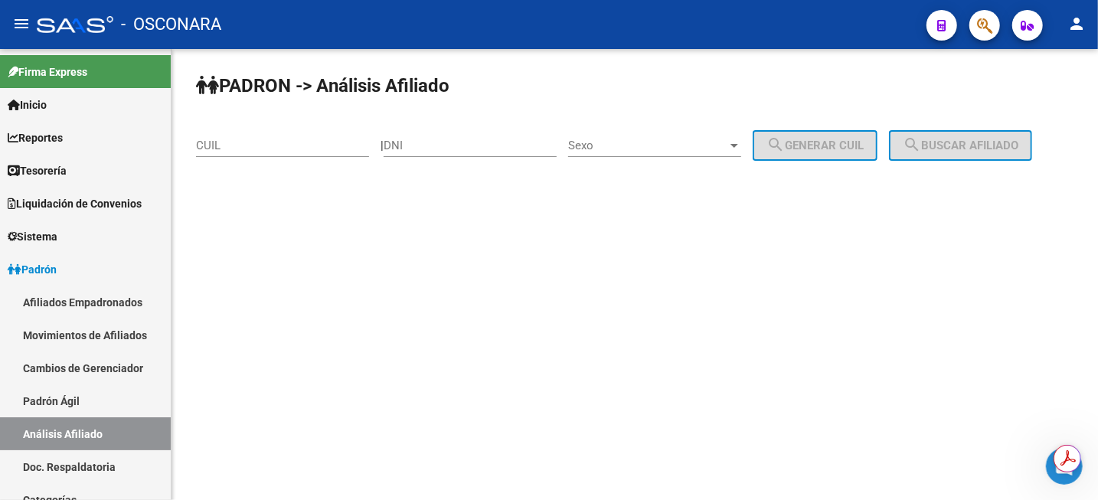
click at [252, 154] on div "CUIL" at bounding box center [282, 140] width 173 height 33
paste input "20-30797248-5"
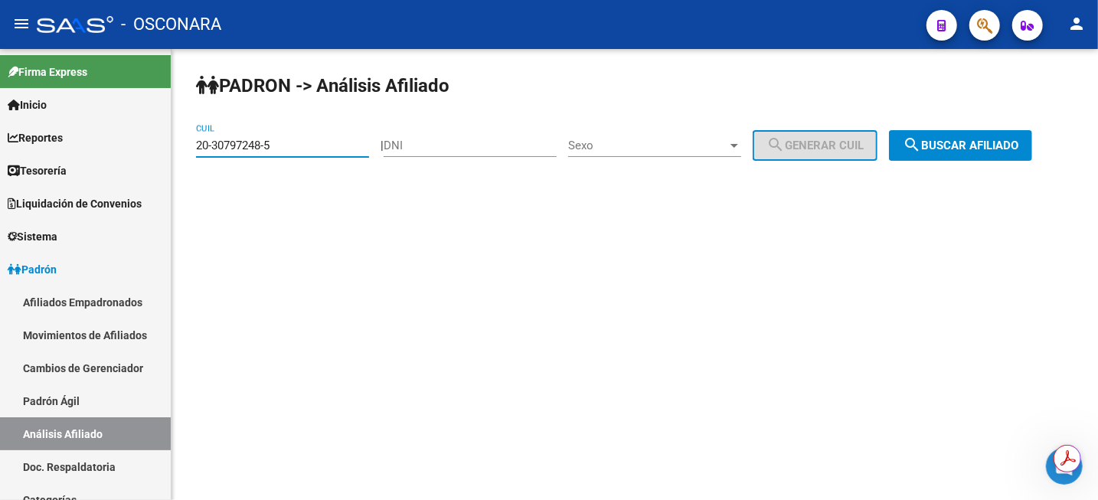
type input "20-30797248-5"
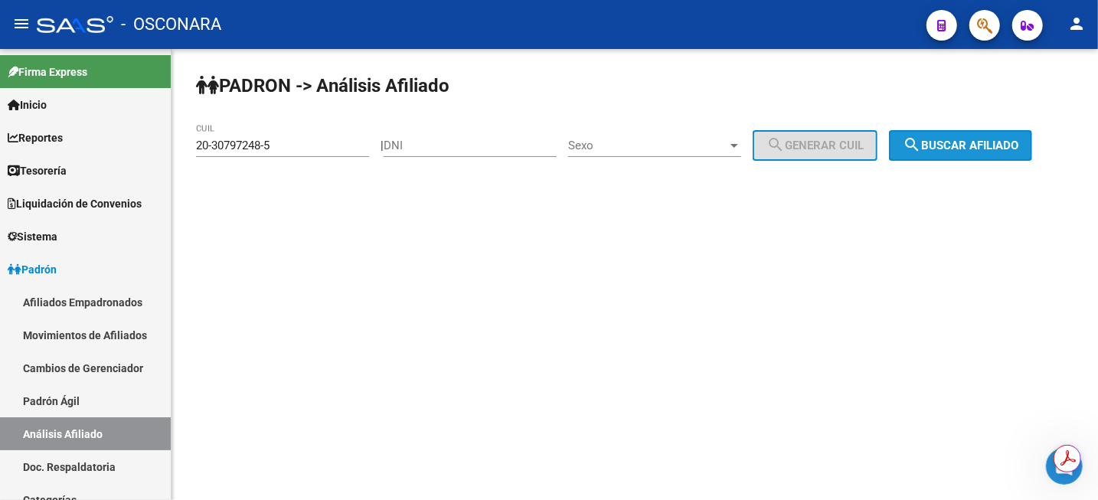
click at [921, 149] on mat-icon "search" at bounding box center [912, 145] width 18 height 18
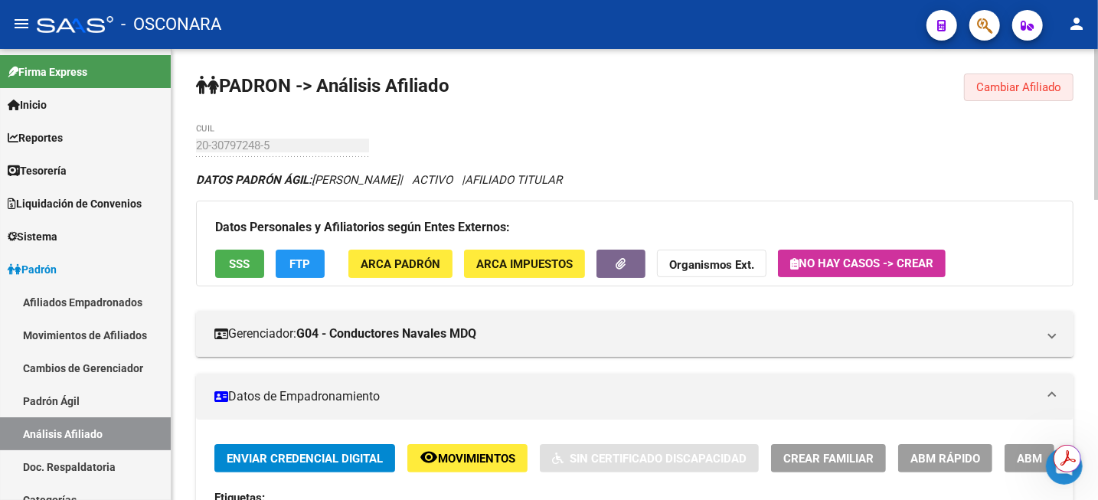
click at [1013, 86] on span "Cambiar Afiliado" at bounding box center [1018, 87] width 85 height 14
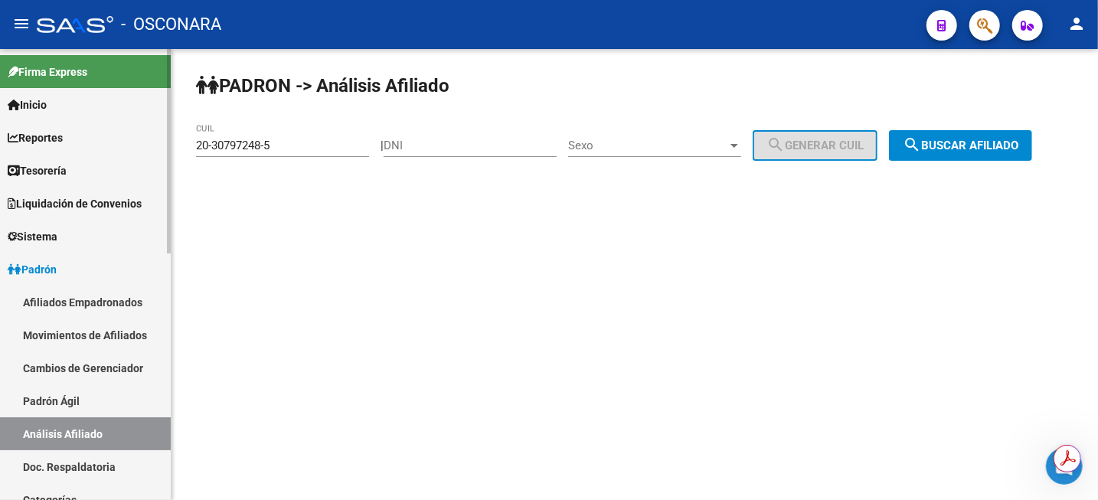
click at [56, 401] on link "Padrón Ágil" at bounding box center [85, 400] width 171 height 33
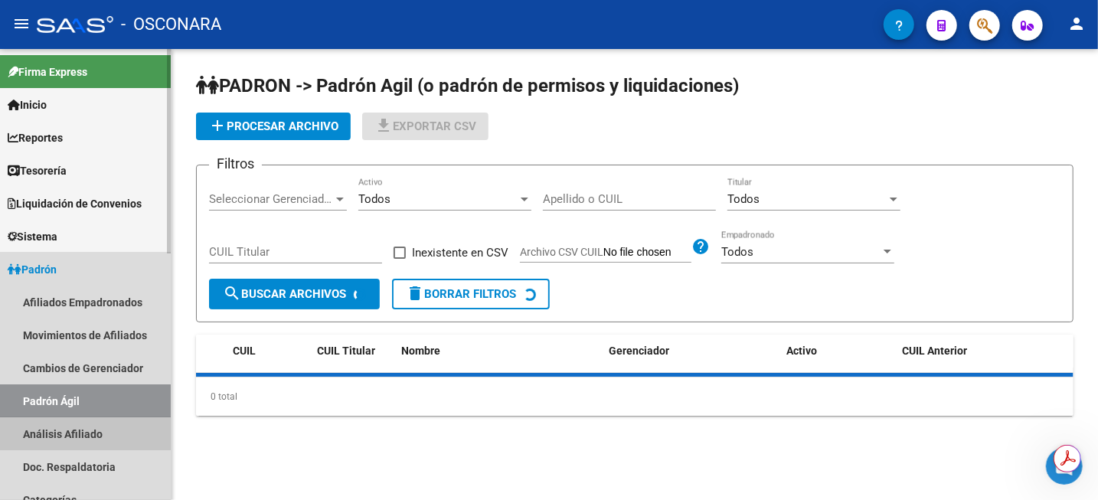
click at [62, 433] on link "Análisis Afiliado" at bounding box center [85, 433] width 171 height 33
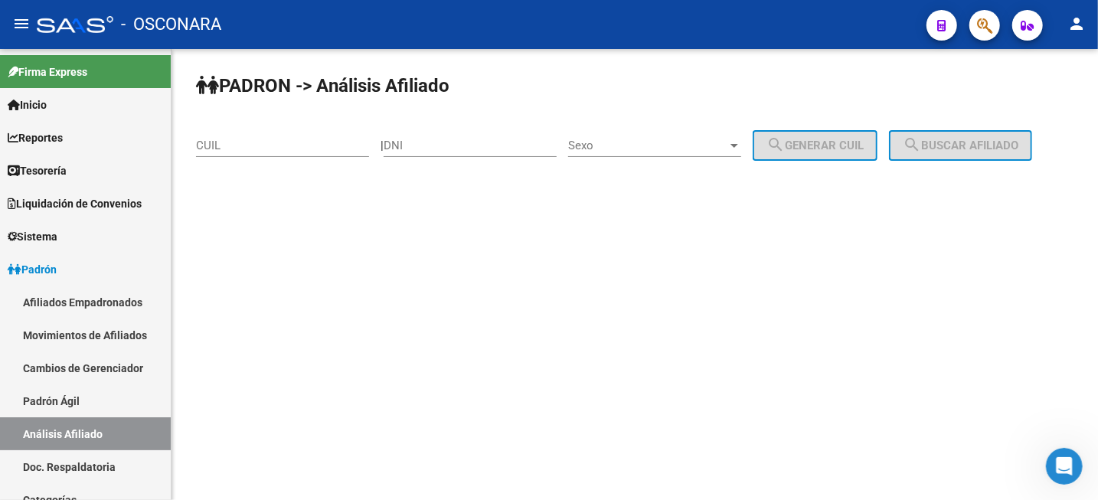
click at [295, 165] on div "CUIL" at bounding box center [282, 147] width 173 height 47
click at [289, 139] on input "CUIL" at bounding box center [282, 146] width 173 height 14
paste input "20-30422712-6"
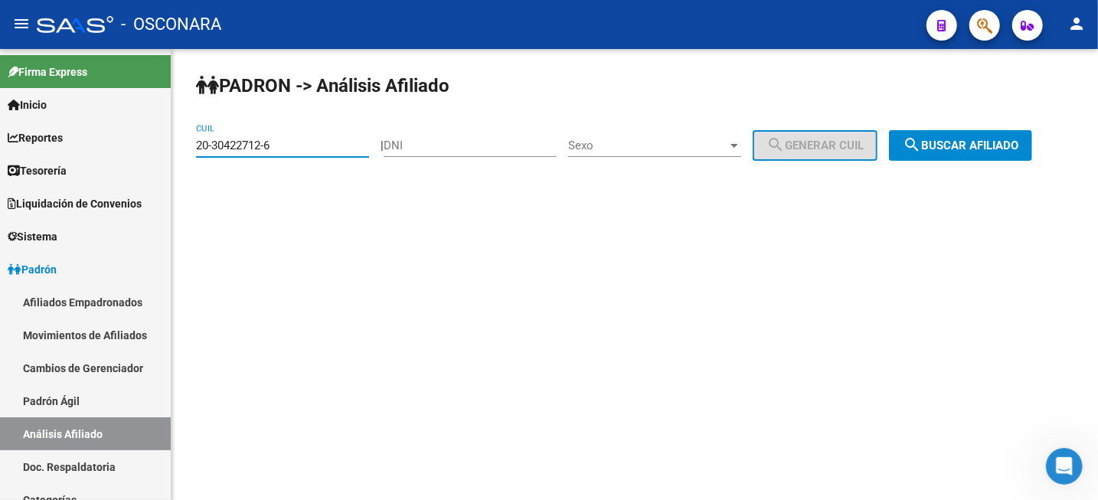
type input "20-30422712-6"
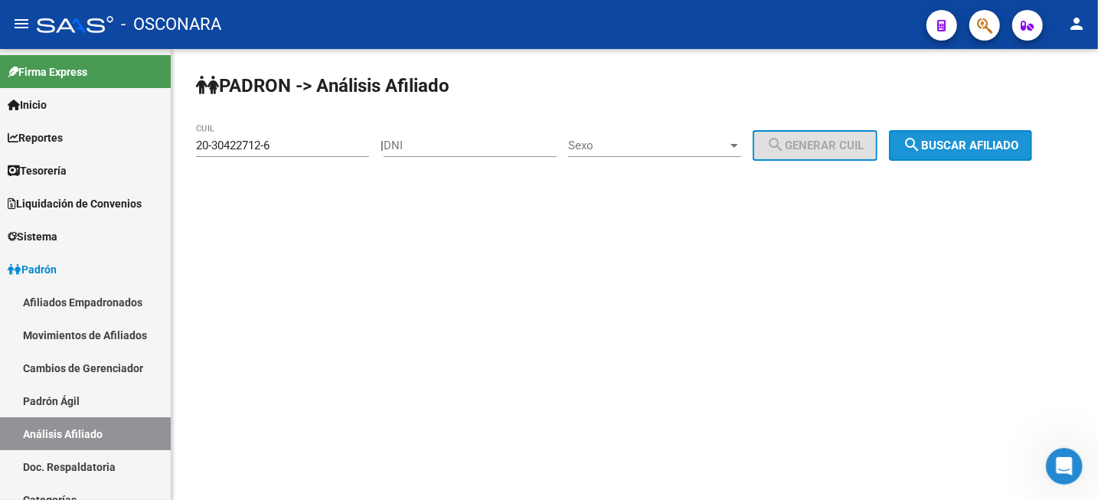
click at [921, 152] on mat-icon "search" at bounding box center [912, 145] width 18 height 18
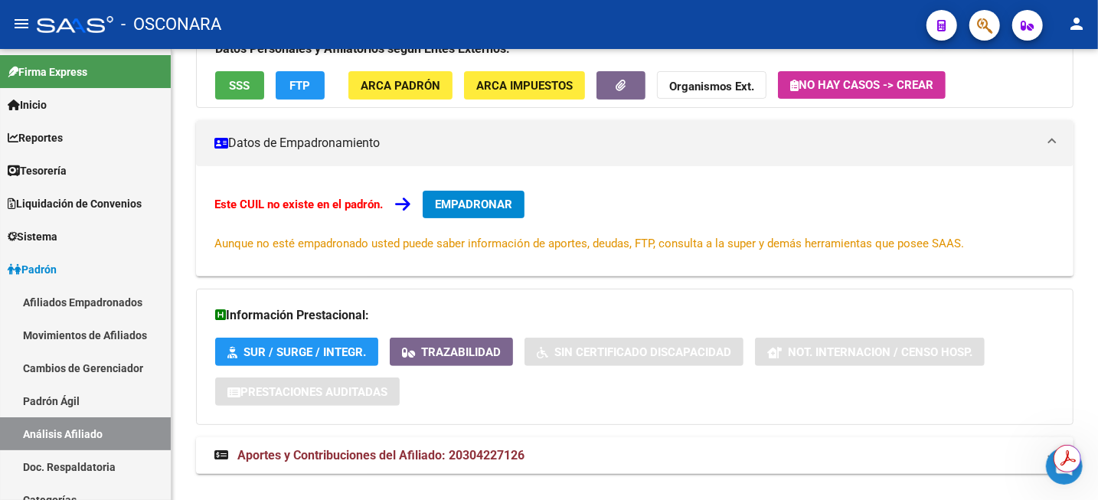
scroll to position [226, 0]
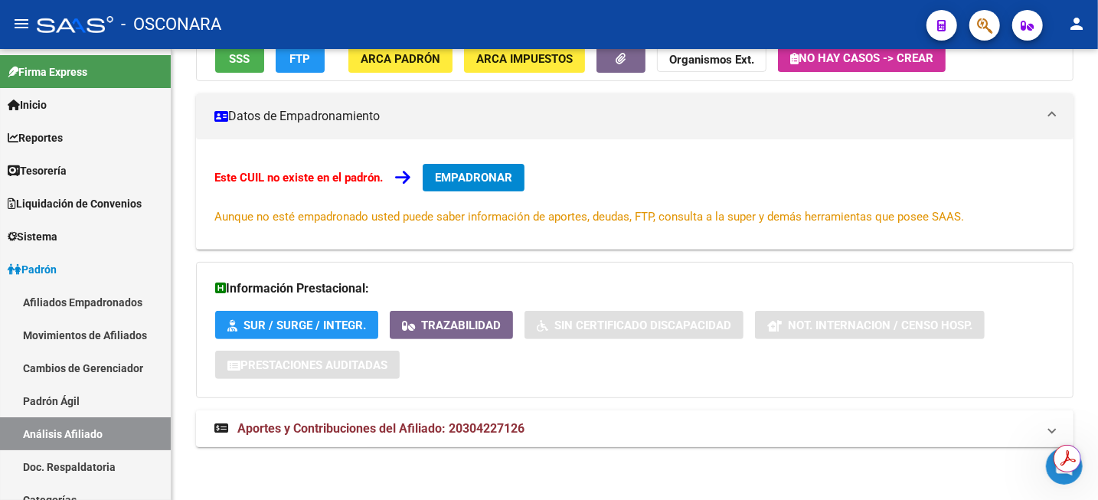
click at [495, 433] on span "Aportes y Contribuciones del Afiliado: 20304227126" at bounding box center [380, 428] width 287 height 15
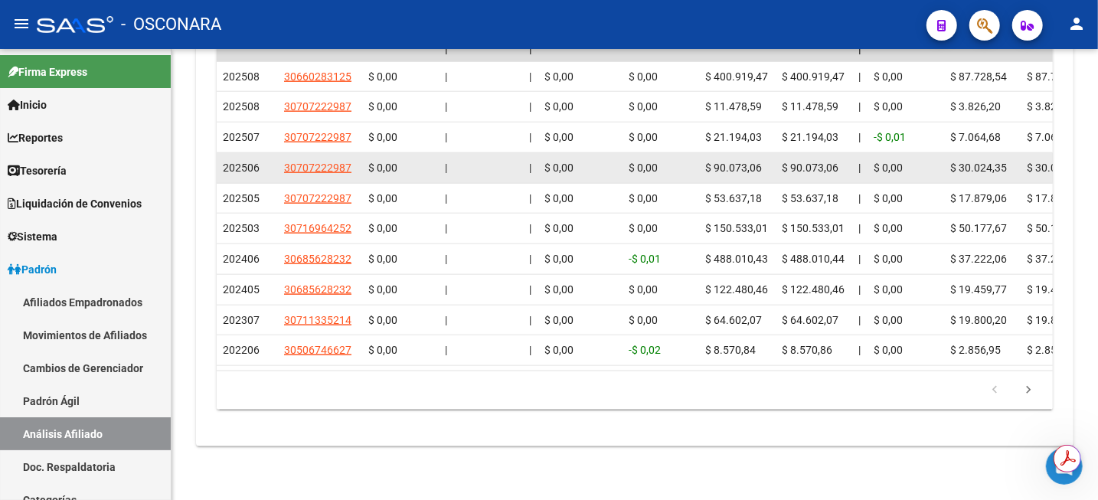
scroll to position [896, 0]
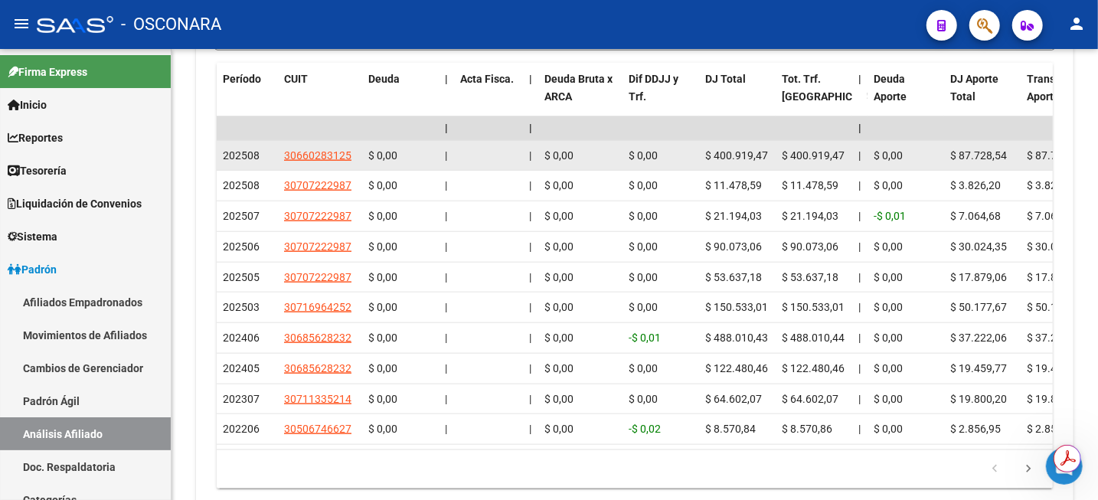
click at [326, 162] on app-link-go-to "30660283125" at bounding box center [317, 156] width 67 height 18
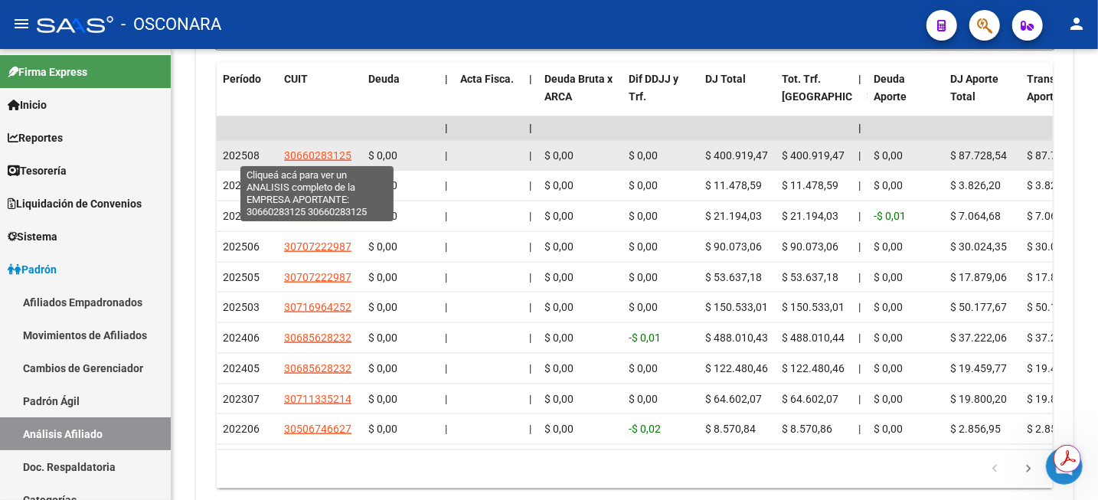
click at [326, 159] on span "30660283125" at bounding box center [317, 155] width 67 height 12
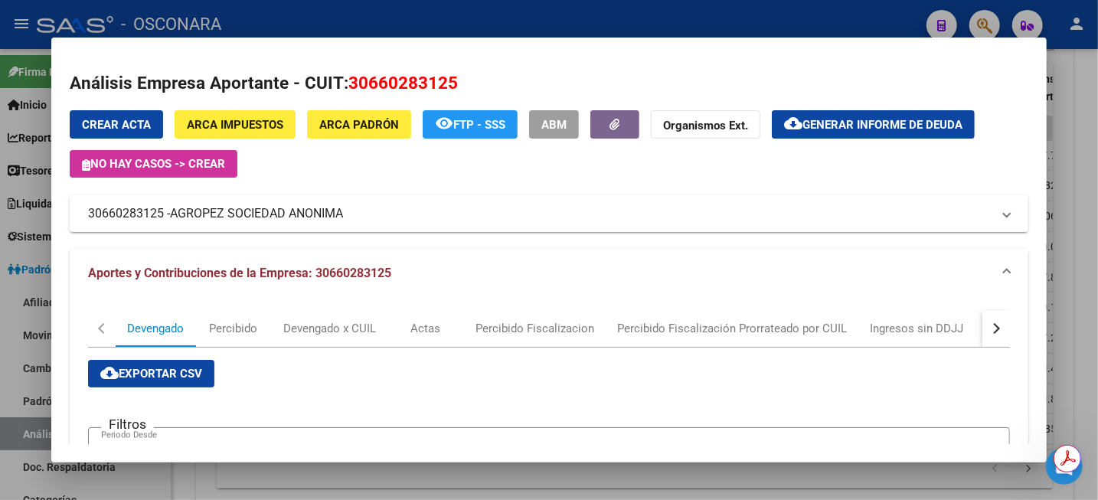
click at [1093, 104] on div at bounding box center [549, 250] width 1098 height 500
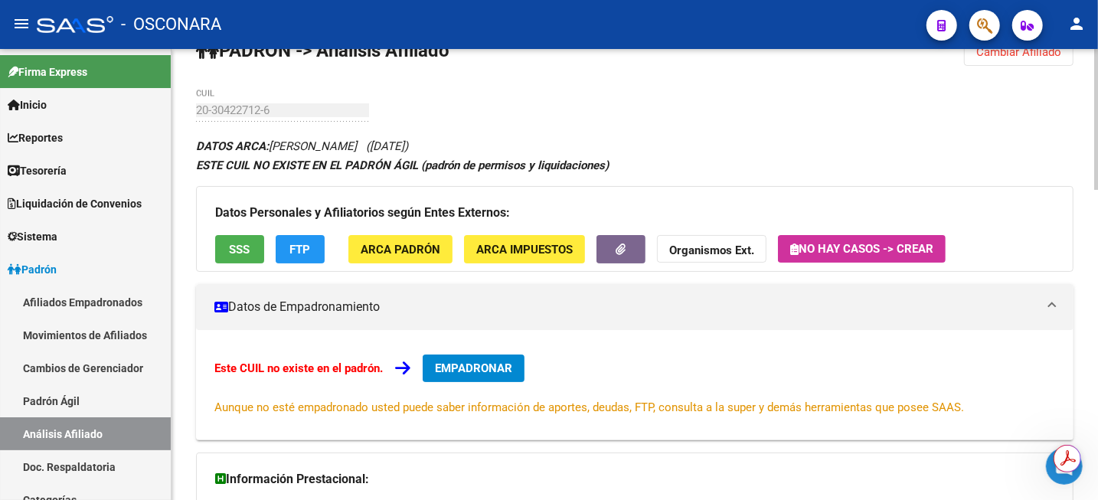
scroll to position [34, 0]
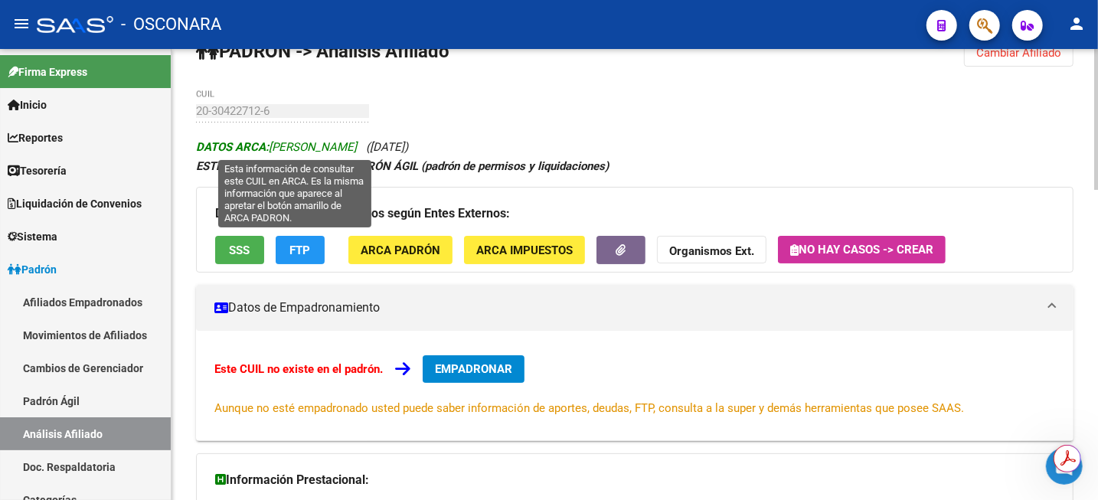
drag, startPoint x: 274, startPoint y: 145, endPoint x: 387, endPoint y: 149, distance: 112.6
click at [357, 149] on span "DATOS ARCA: [PERSON_NAME]" at bounding box center [276, 147] width 161 height 14
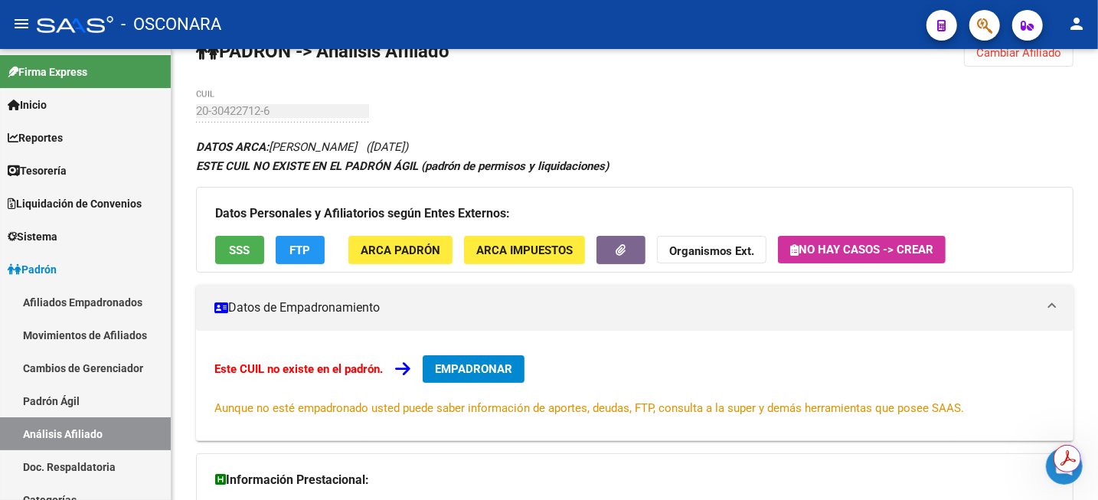
copy span "[PERSON_NAME]"
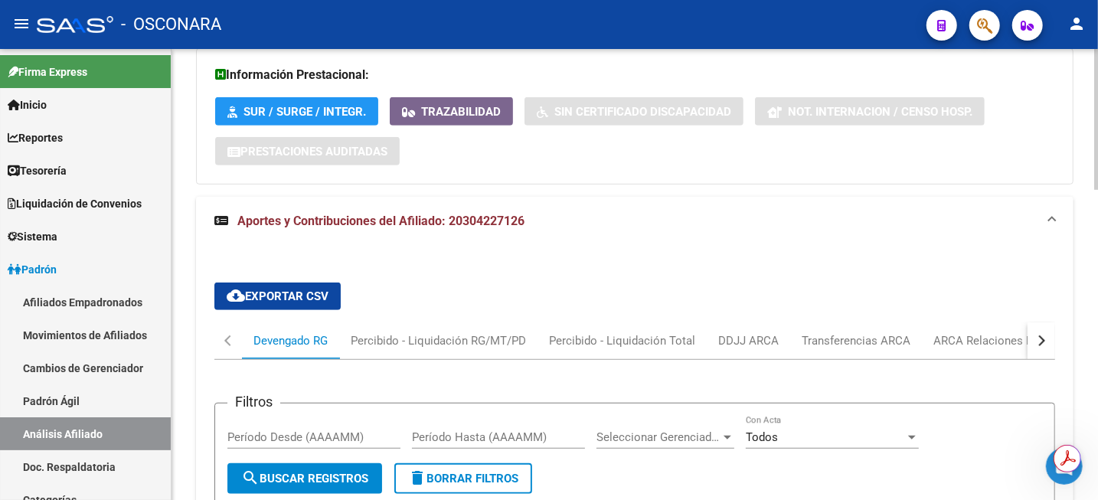
scroll to position [478, 0]
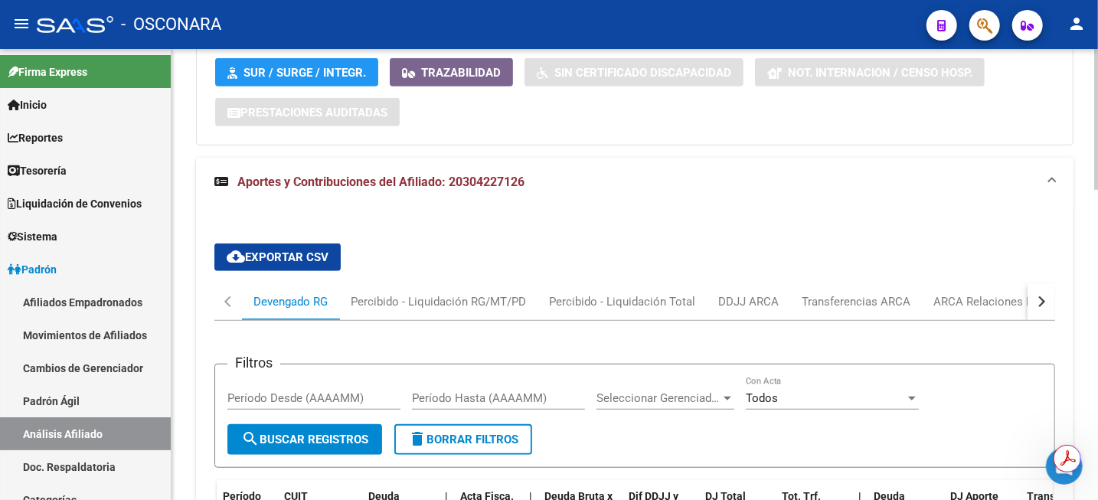
drag, startPoint x: 449, startPoint y: 183, endPoint x: 527, endPoint y: 194, distance: 78.1
click at [527, 194] on mat-expansion-panel-header "Aportes y Contribuciones del Afiliado: 20304227126" at bounding box center [634, 182] width 877 height 49
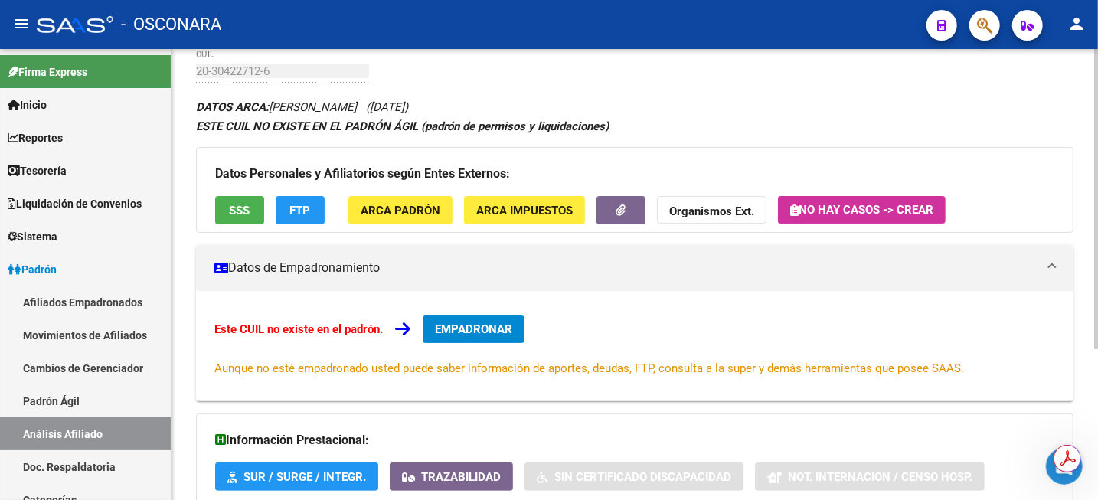
scroll to position [191, 0]
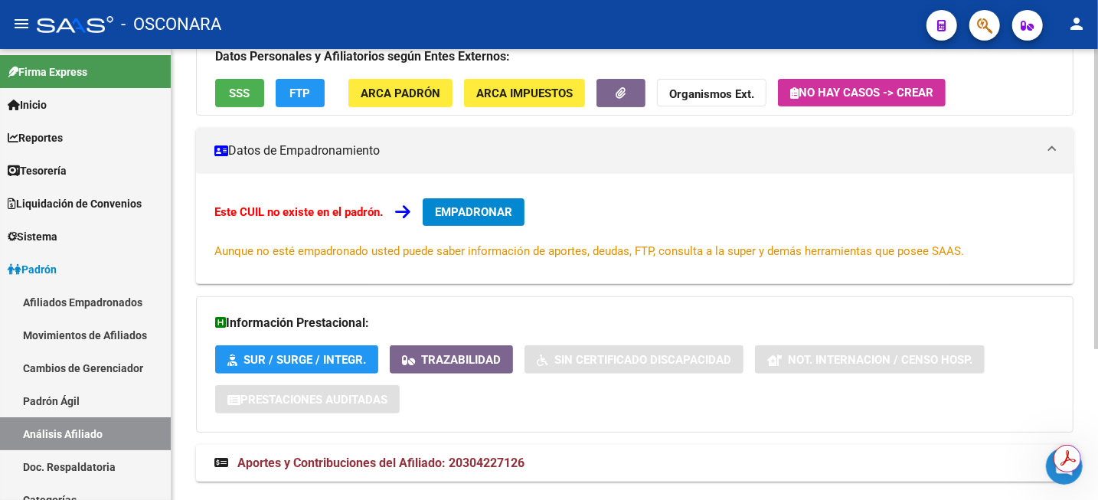
drag, startPoint x: 449, startPoint y: 461, endPoint x: 531, endPoint y: 464, distance: 82.0
click at [531, 464] on mat-panel-title "Aportes y Contribuciones del Afiliado: 20304227126" at bounding box center [625, 463] width 822 height 17
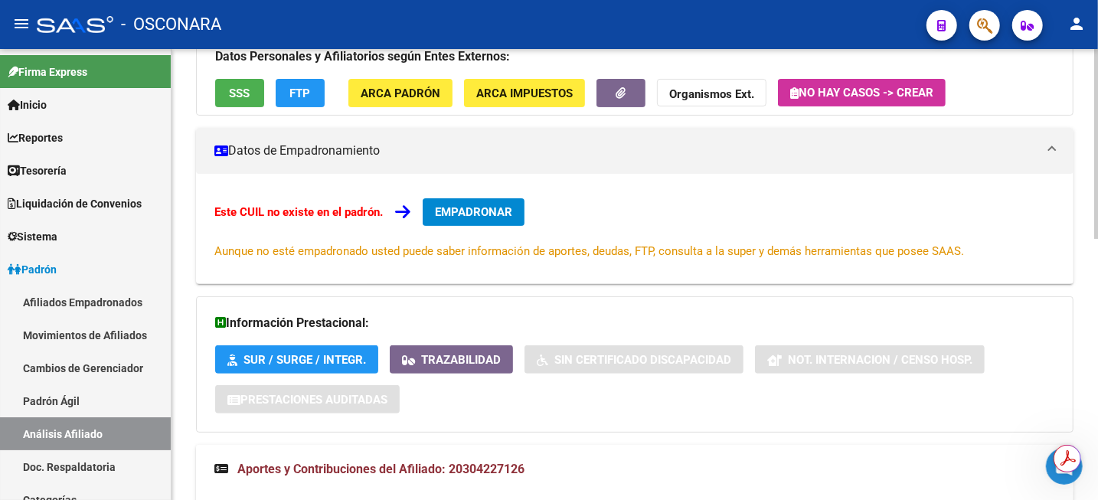
copy span "20304227126"
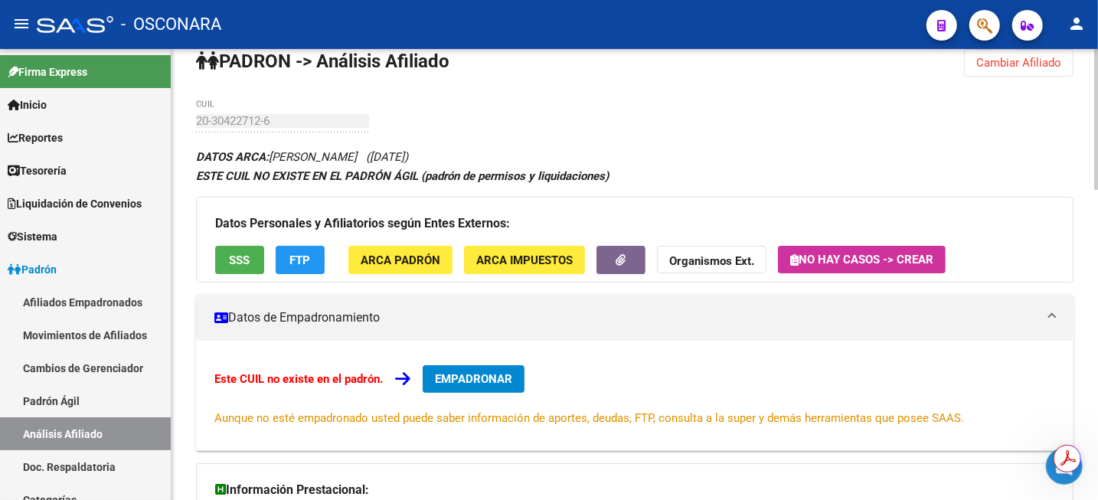
scroll to position [0, 0]
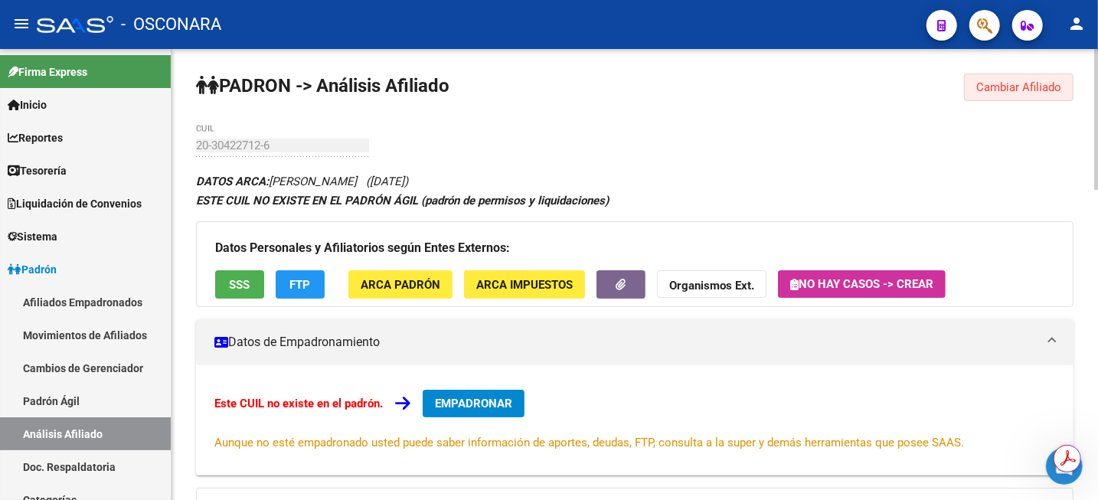
click at [1037, 88] on span "Cambiar Afiliado" at bounding box center [1018, 87] width 85 height 14
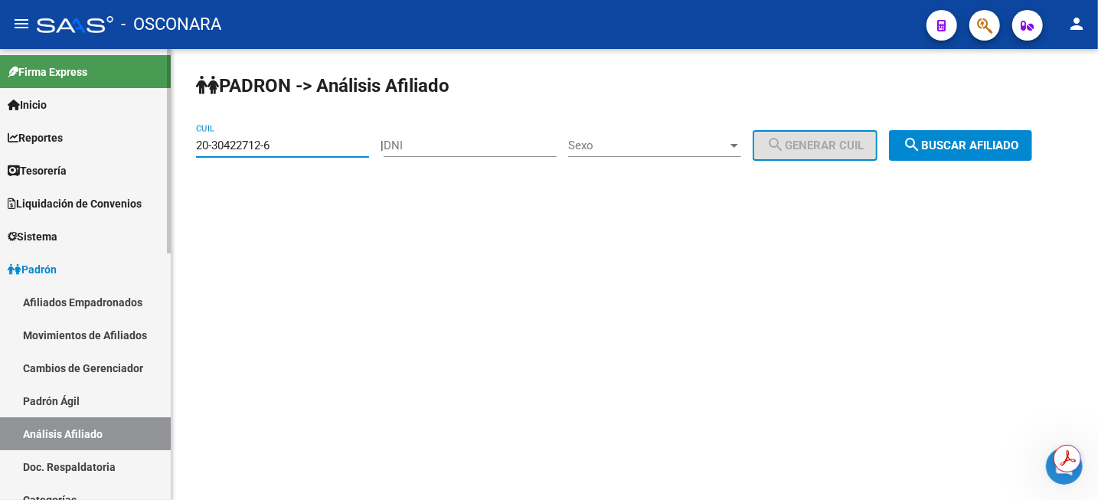
drag, startPoint x: 302, startPoint y: 145, endPoint x: 109, endPoint y: 146, distance: 192.2
click at [119, 146] on mat-sidenav-container "Firma Express Inicio Calendario SSS Instructivos Contacto OS Reportes Tablero d…" at bounding box center [549, 274] width 1098 height 451
type input "23-38521533-9"
click at [981, 152] on span "search Buscar afiliado" at bounding box center [961, 146] width 116 height 14
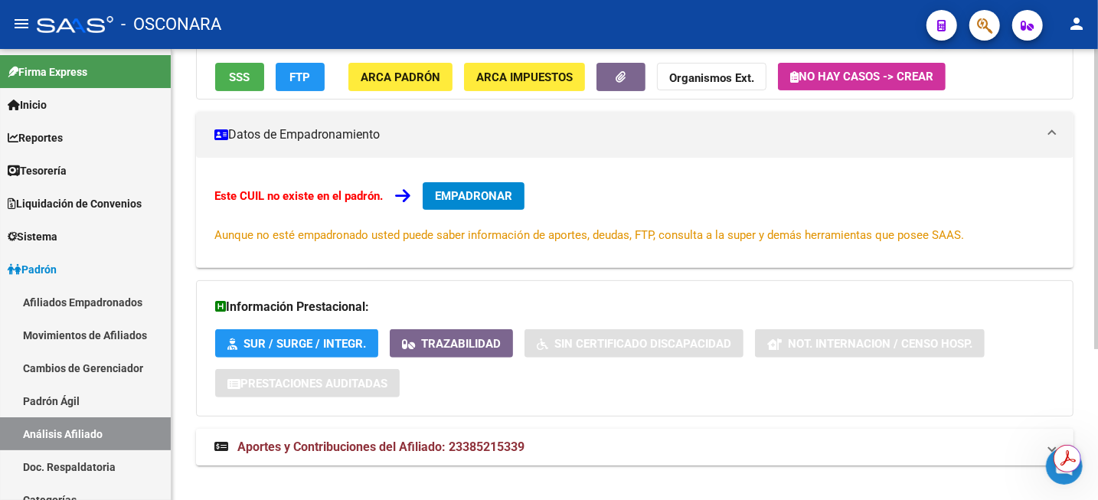
scroll to position [226, 0]
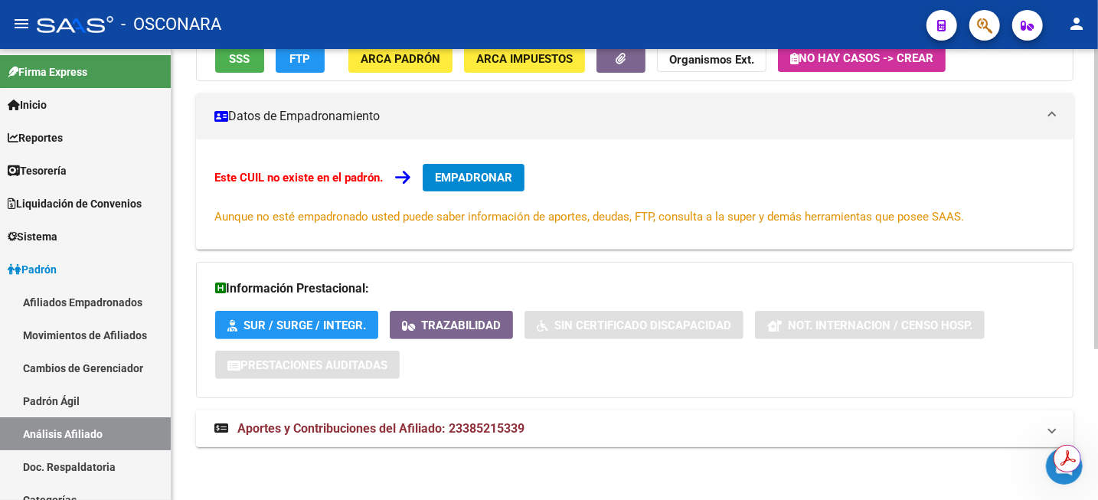
click at [406, 439] on mat-expansion-panel-header "Aportes y Contribuciones del Afiliado: 23385215339" at bounding box center [634, 428] width 877 height 37
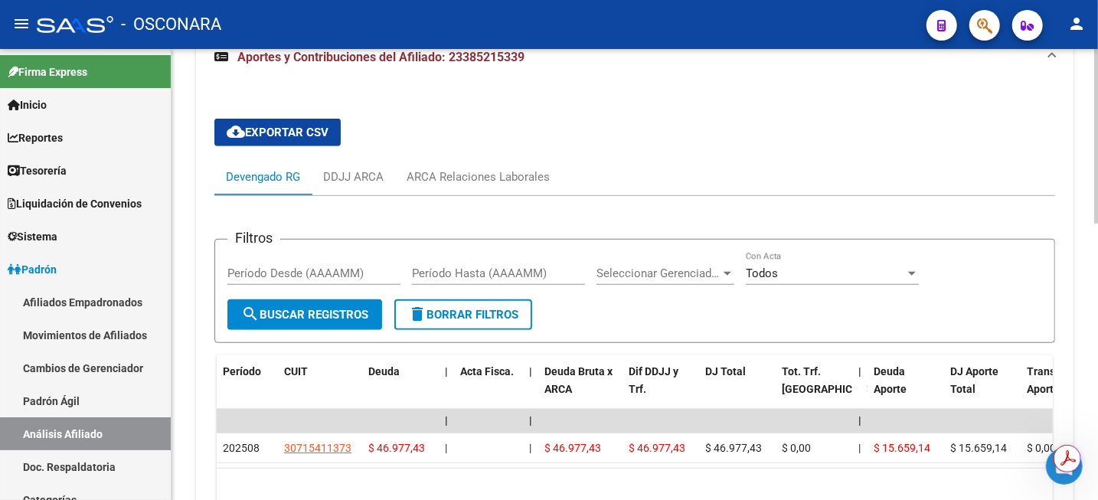
scroll to position [698, 0]
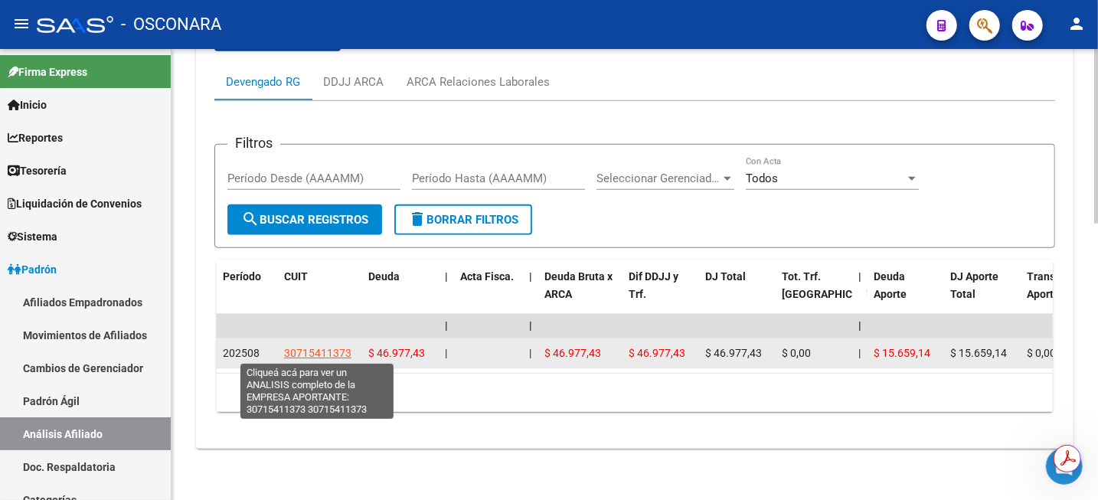
click at [328, 354] on span "30715411373" at bounding box center [317, 353] width 67 height 12
copy span "1"
type textarea "30715411373"
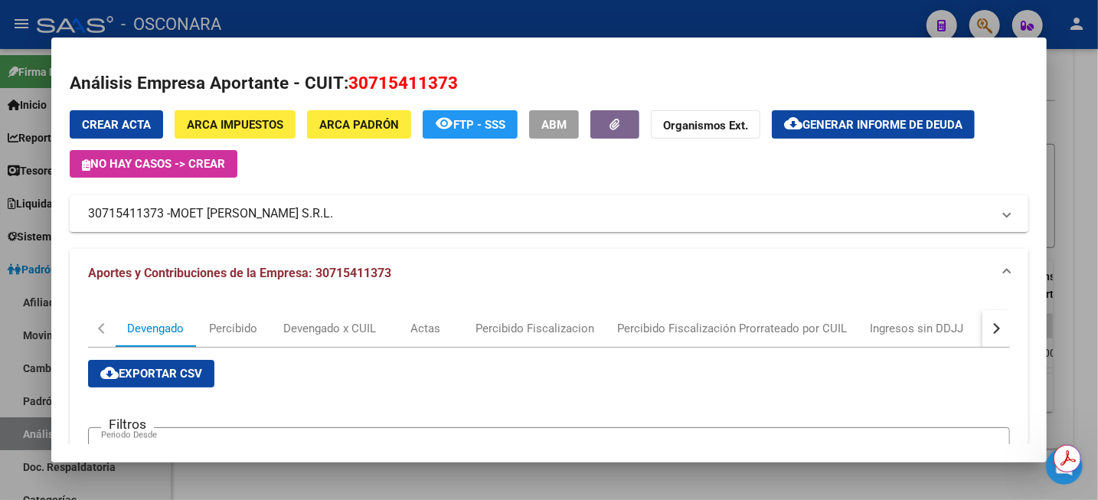
click at [1096, 82] on div at bounding box center [549, 250] width 1098 height 500
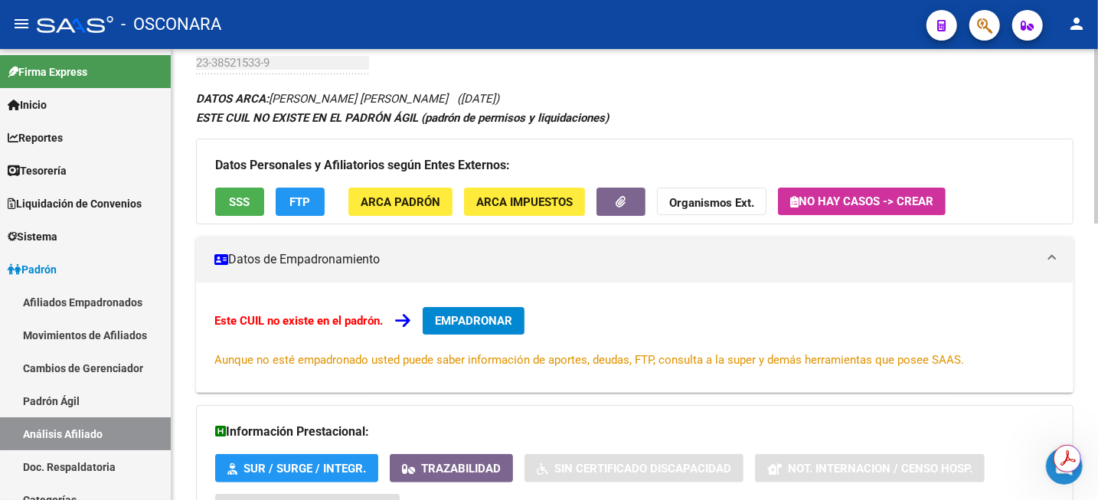
scroll to position [315, 0]
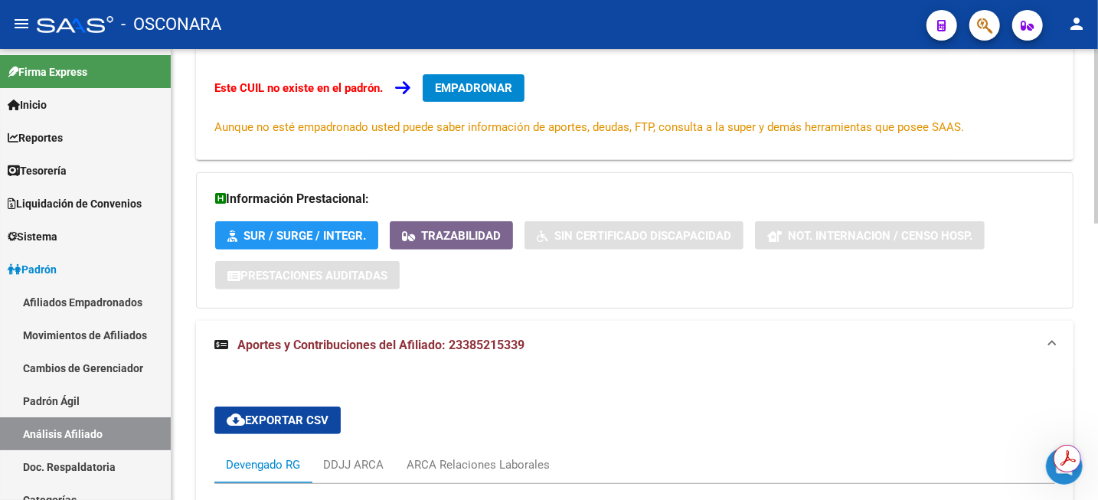
drag, startPoint x: 450, startPoint y: 345, endPoint x: 534, endPoint y: 348, distance: 84.3
click at [534, 348] on mat-panel-title "Aportes y Contribuciones del Afiliado: 23385215339" at bounding box center [625, 345] width 822 height 17
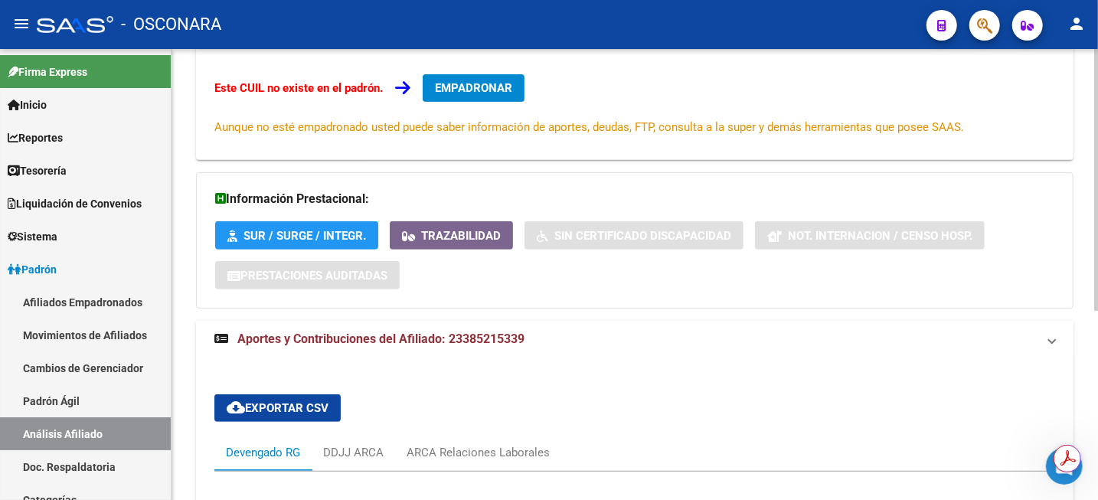
scroll to position [227, 0]
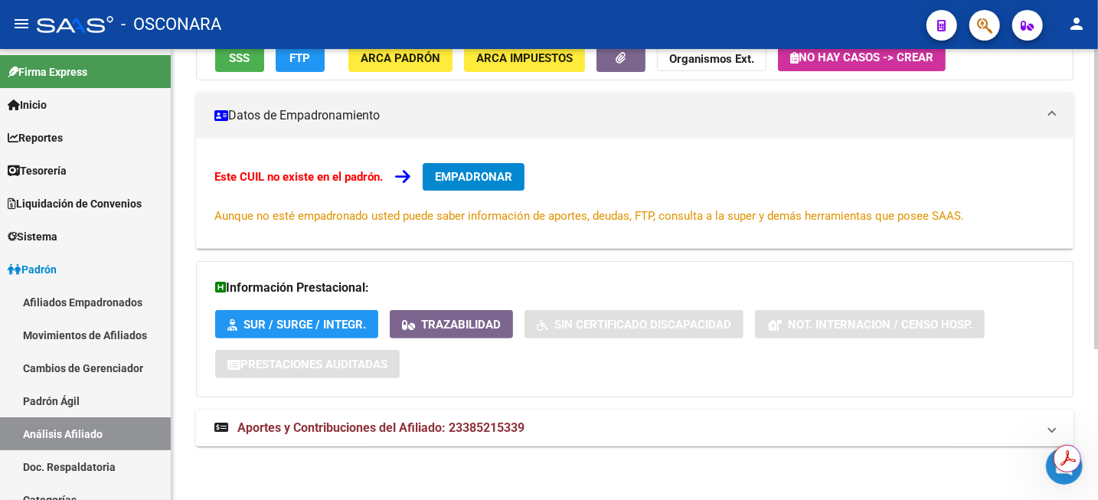
copy span "23385215339"
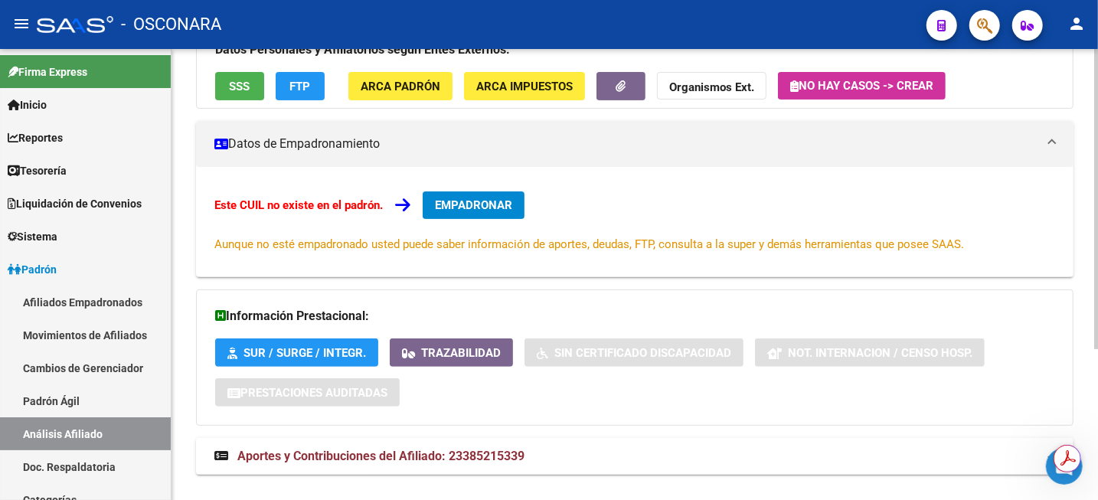
scroll to position [226, 0]
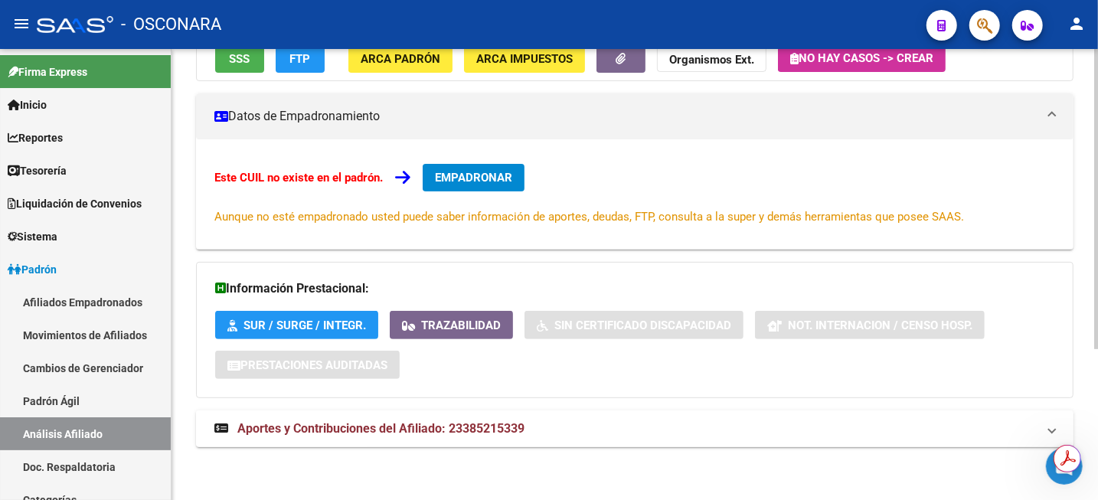
click at [437, 413] on mat-expansion-panel-header "Aportes y Contribuciones del Afiliado: 23385215339" at bounding box center [634, 428] width 877 height 37
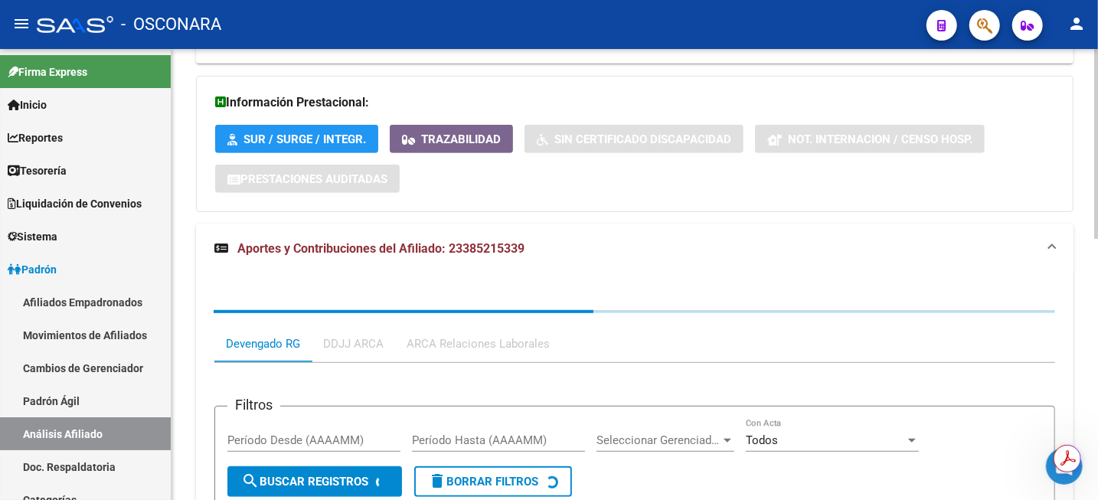
scroll to position [619, 0]
